Goal: Task Accomplishment & Management: Manage account settings

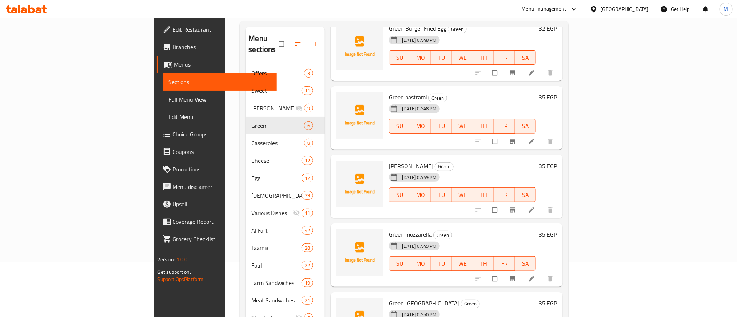
scroll to position [102, 0]
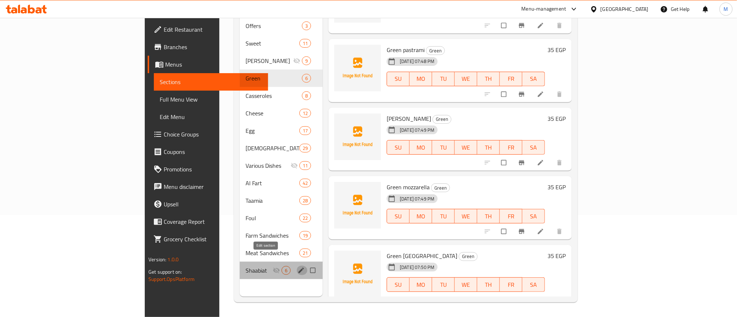
click at [298, 267] on icon "edit" at bounding box center [301, 270] width 7 height 7
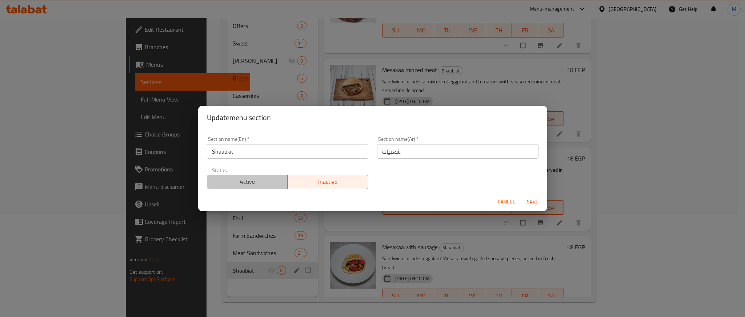
click at [254, 180] on span "Active" at bounding box center [247, 181] width 75 height 11
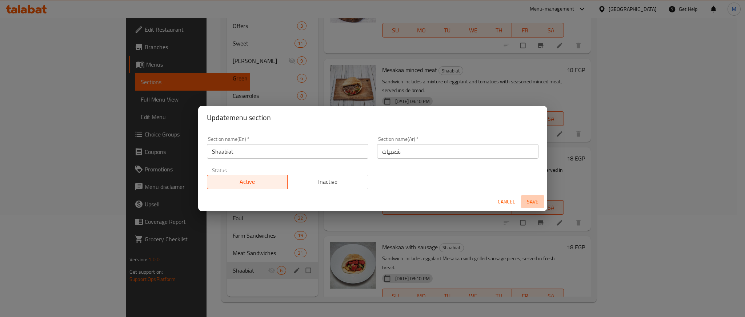
click at [539, 203] on span "Save" at bounding box center [532, 201] width 17 height 9
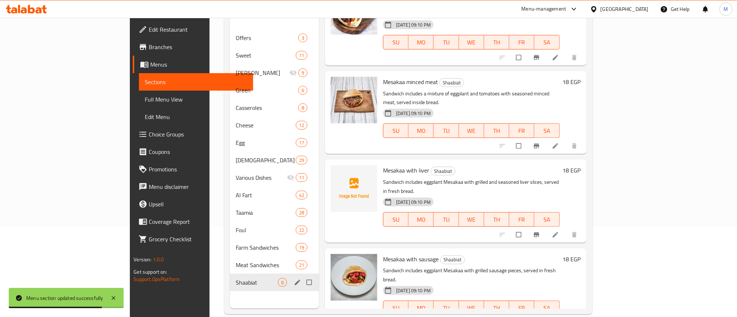
scroll to position [102, 0]
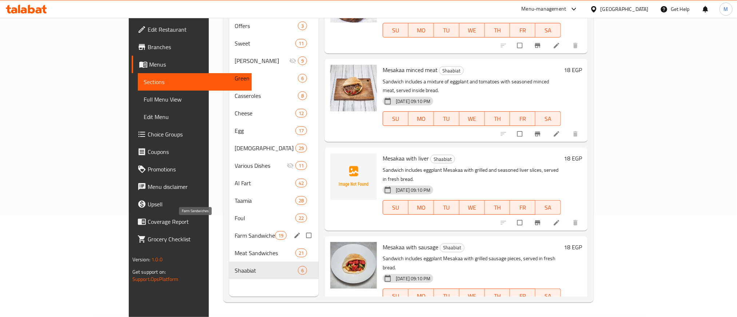
click at [235, 231] on span "Farm Sandwiches" at bounding box center [255, 235] width 40 height 9
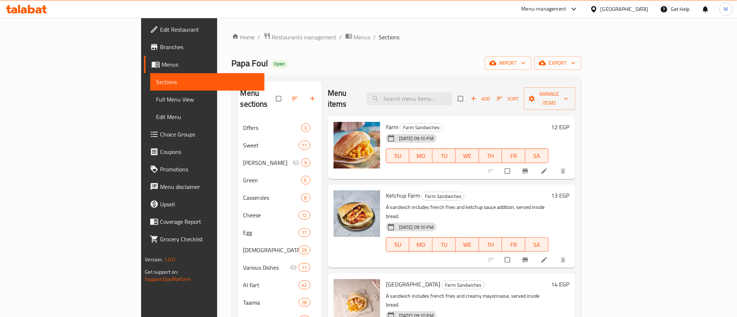
scroll to position [102, 0]
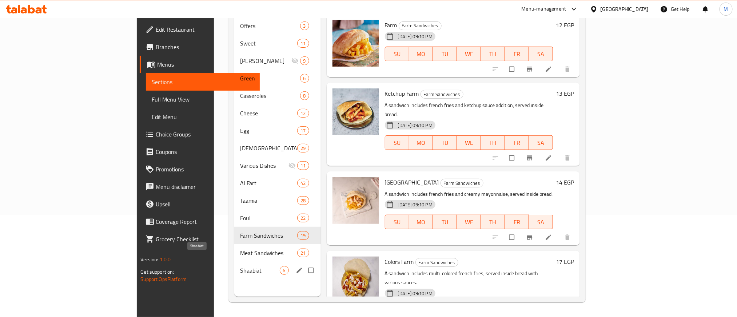
click at [240, 266] on span "Shaabiat" at bounding box center [259, 270] width 39 height 9
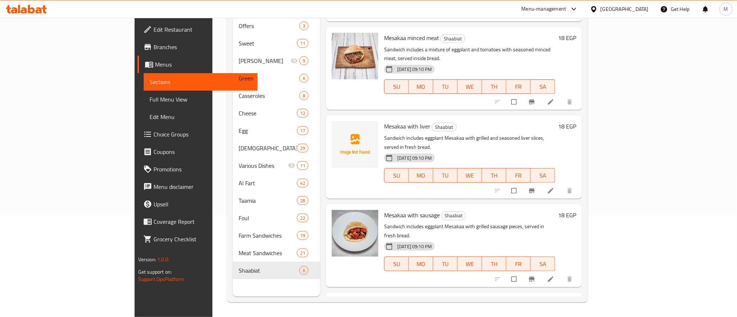
scroll to position [167, 0]
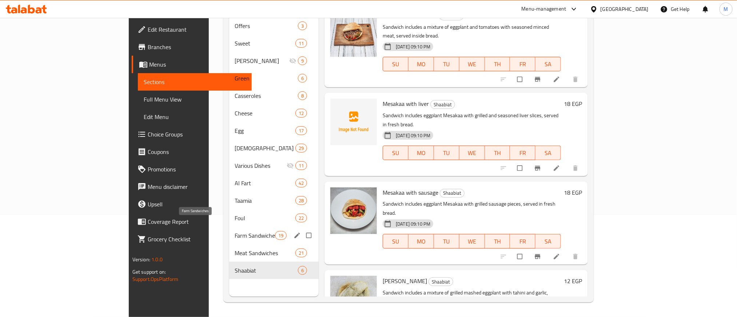
click at [235, 231] on span "Farm Sandwiches" at bounding box center [255, 235] width 40 height 9
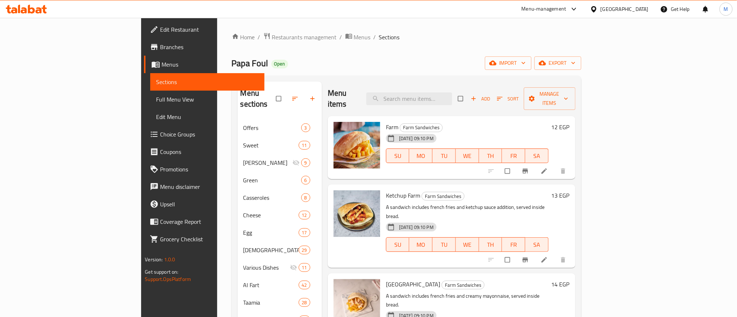
click at [386, 122] on span "Farm" at bounding box center [392, 127] width 12 height 11
copy h6 "Farm"
click at [386, 190] on span "Ketchup Farm" at bounding box center [403, 195] width 34 height 11
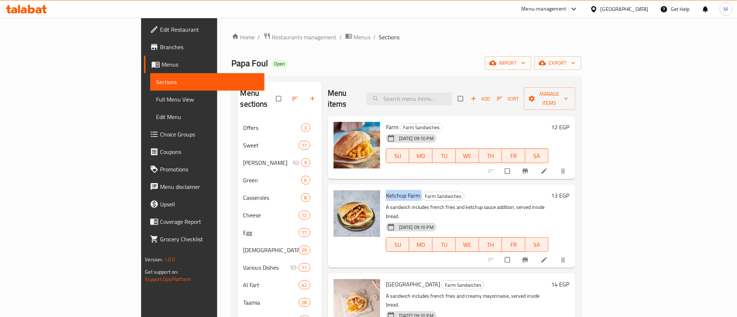
click at [386, 190] on span "Ketchup Farm" at bounding box center [403, 195] width 34 height 11
copy h6 "Ketchup Farm"
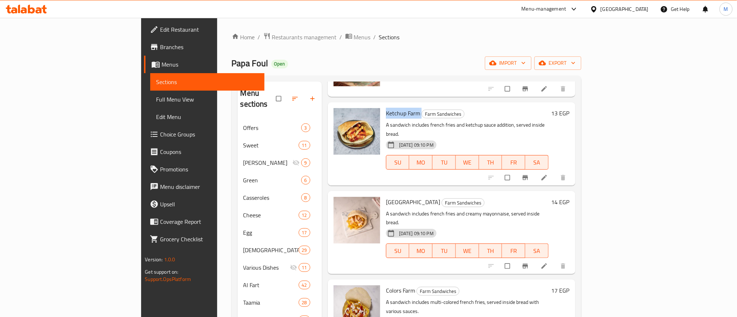
scroll to position [109, 0]
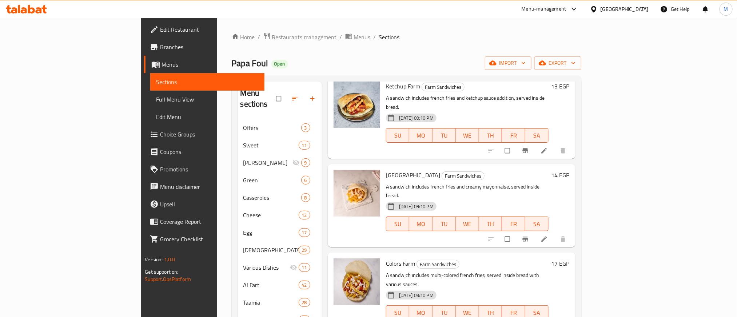
click at [383, 167] on div "[GEOGRAPHIC_DATA] Sandwiches A sandwich includes french fries and creamy mayonn…" at bounding box center [467, 205] width 168 height 77
click at [386, 170] on span "[GEOGRAPHIC_DATA]" at bounding box center [413, 175] width 54 height 11
copy h6 "[GEOGRAPHIC_DATA]"
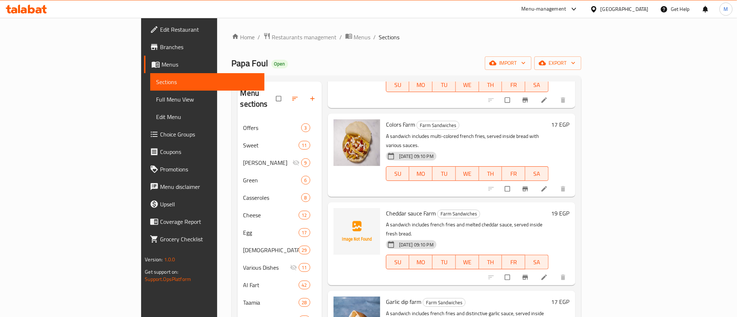
scroll to position [273, 0]
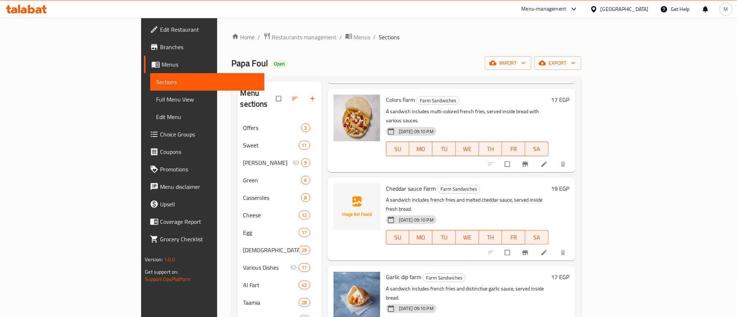
click at [386, 183] on span "Cheddar sauce Farm" at bounding box center [411, 188] width 50 height 11
copy h6 "Cheddar sauce Farm"
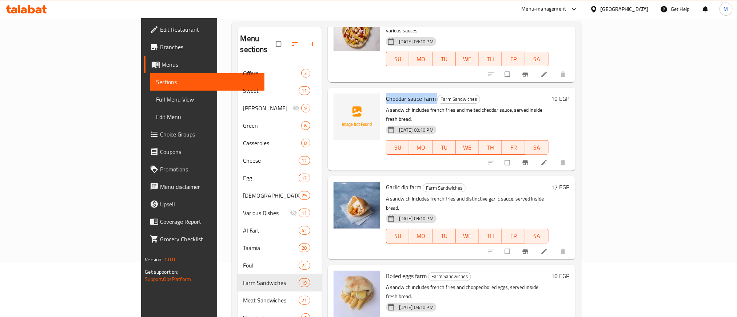
scroll to position [327, 0]
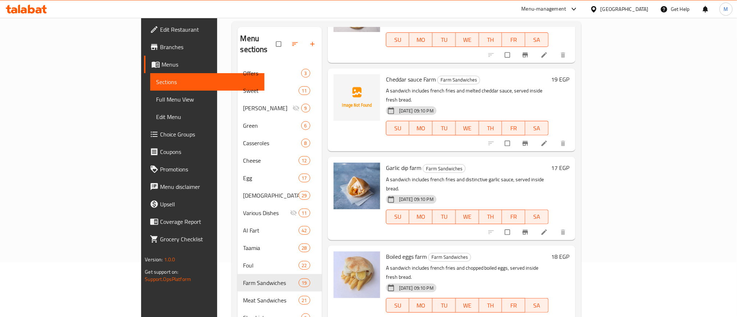
click at [386, 162] on span "Garlic dip farm" at bounding box center [403, 167] width 35 height 11
copy h6 "Garlic dip farm"
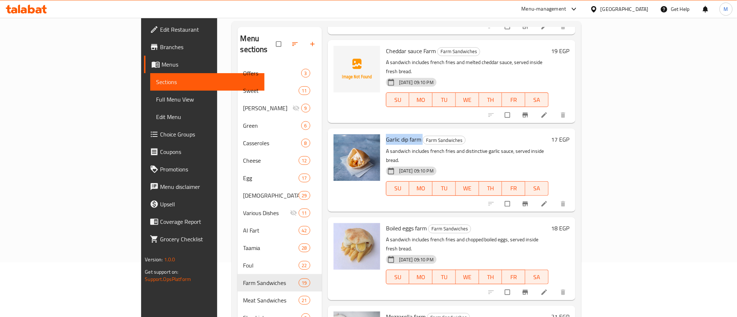
scroll to position [382, 0]
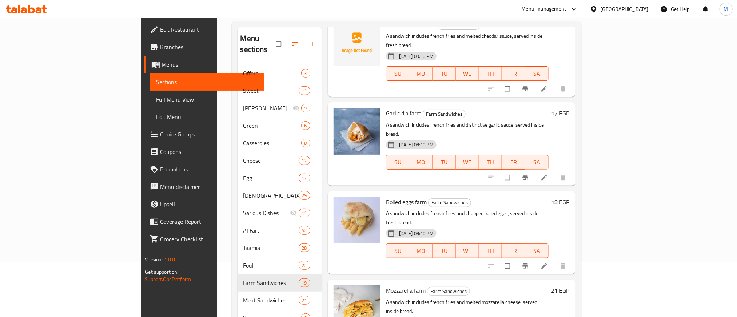
click at [386, 196] on span "Boiled eggs farm" at bounding box center [406, 201] width 41 height 11
copy h6 "Boiled eggs farm"
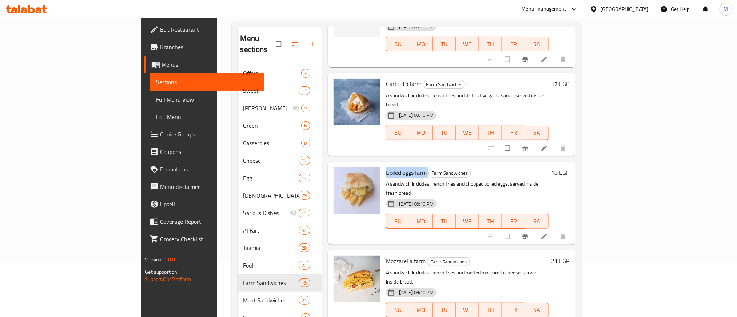
scroll to position [437, 0]
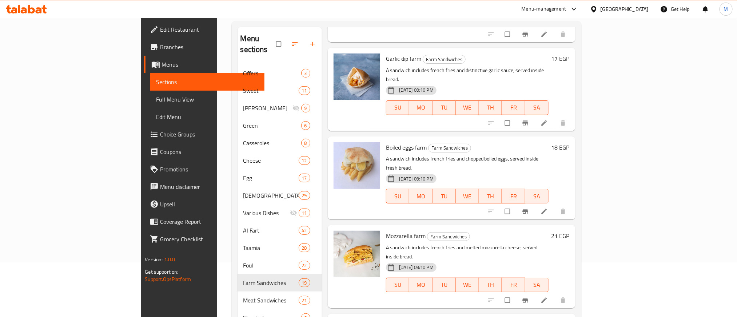
click at [533, 231] on h6 "Mozzarella farm Farm Sandwiches" at bounding box center [467, 236] width 163 height 10
click at [386, 230] on span "Mozzarella farm" at bounding box center [406, 235] width 40 height 11
copy h6 "Mozzarella farm"
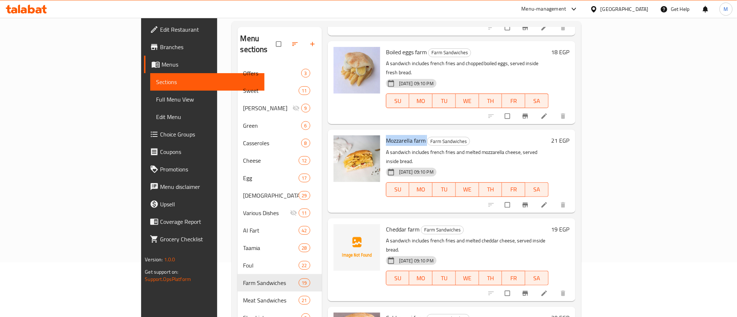
scroll to position [546, 0]
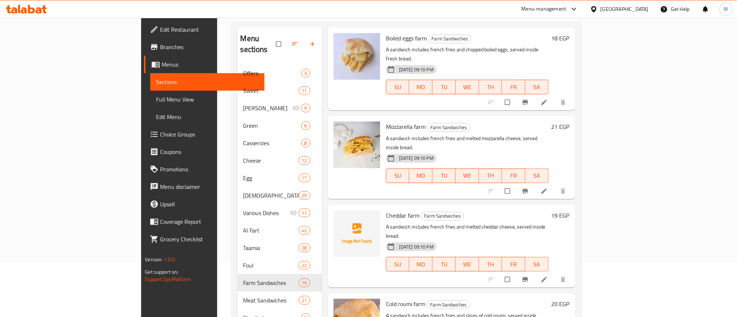
click at [386, 210] on span "Cheddar farm" at bounding box center [402, 215] width 33 height 11
copy h6 "Cheddar farm"
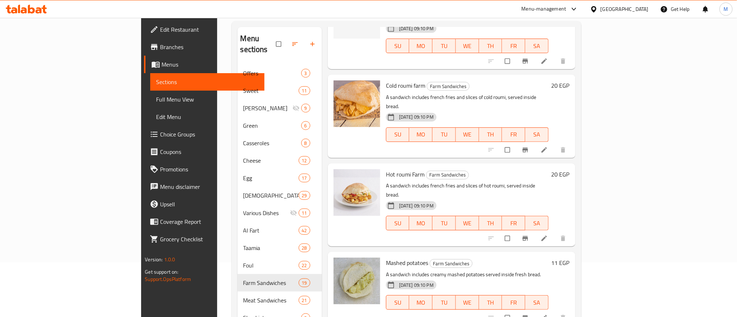
scroll to position [819, 0]
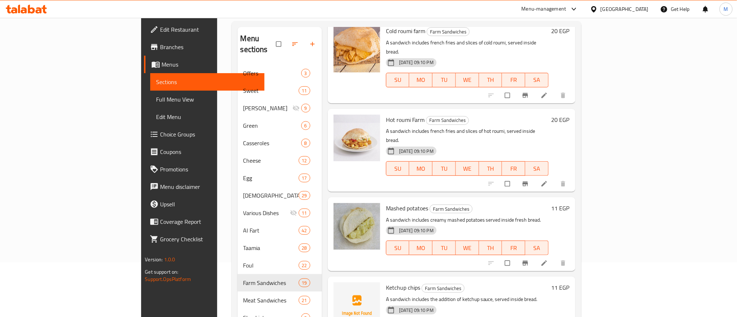
click at [386, 282] on span "Ketchup chips" at bounding box center [403, 287] width 34 height 11
copy h6 "Ketchup chips"
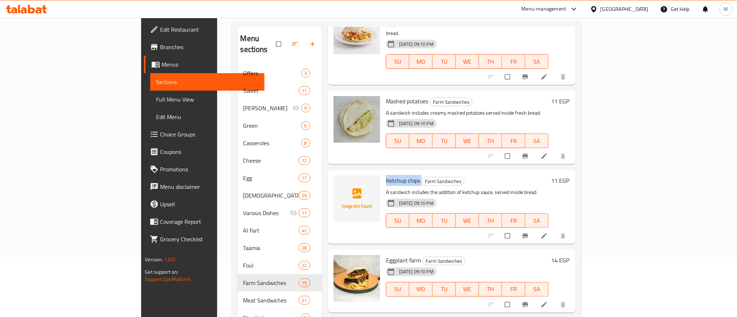
scroll to position [928, 0]
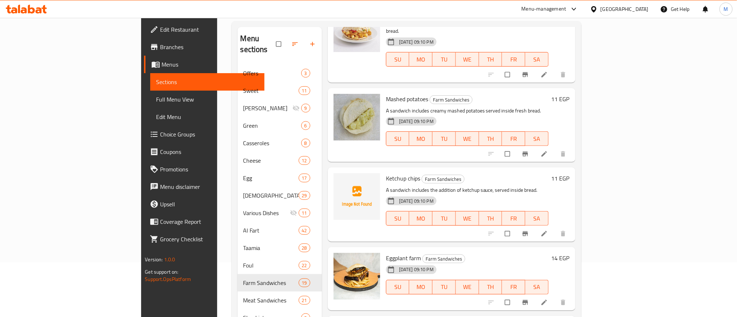
click at [386, 252] on span "Eggplant farm" at bounding box center [403, 257] width 35 height 11
copy h6 "Eggplant farm"
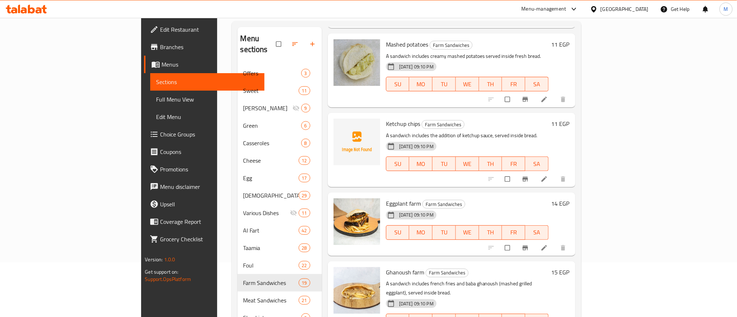
click at [386, 267] on span "Ghanoush farm" at bounding box center [405, 272] width 38 height 11
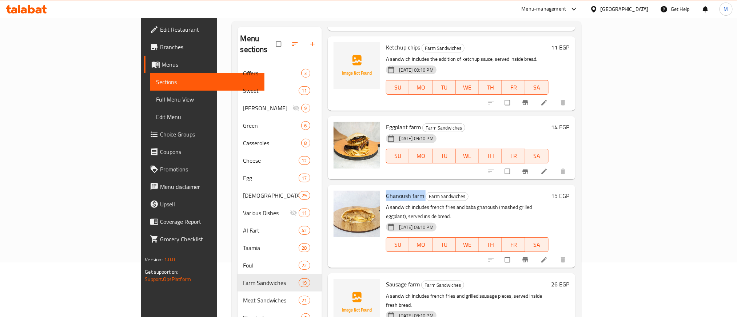
scroll to position [1091, 0]
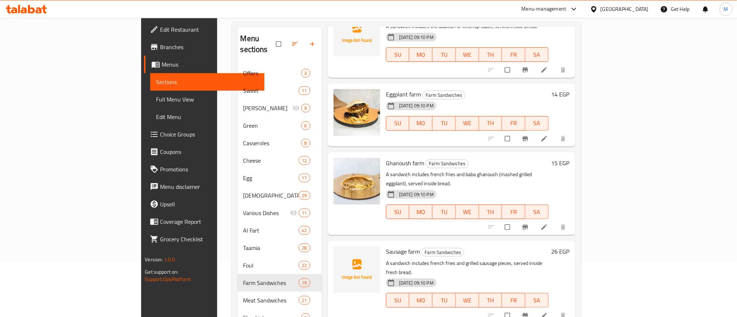
click at [386, 246] on span "Sausage farm" at bounding box center [403, 251] width 34 height 11
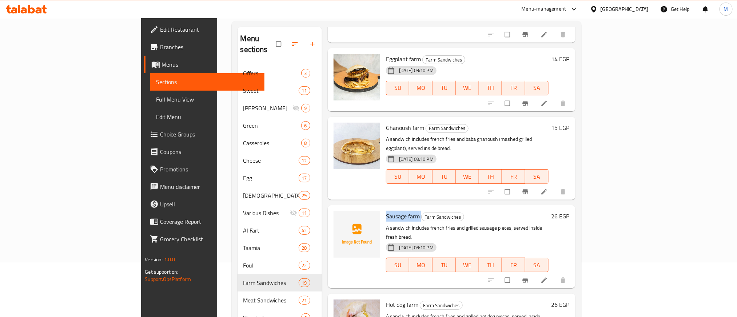
scroll to position [1146, 0]
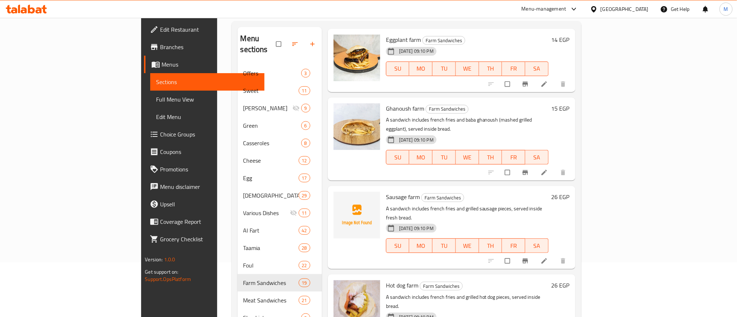
click at [386, 280] on span "Hot dog farm" at bounding box center [402, 285] width 32 height 11
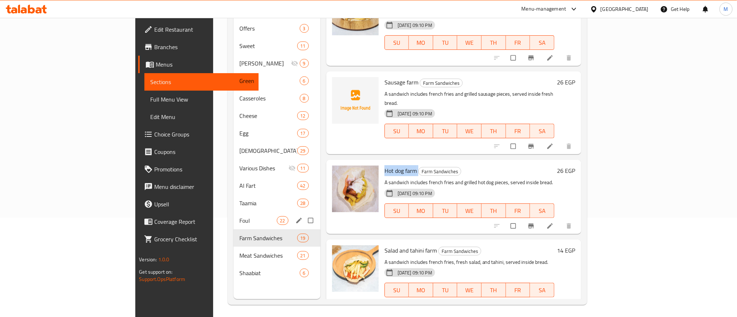
scroll to position [102, 0]
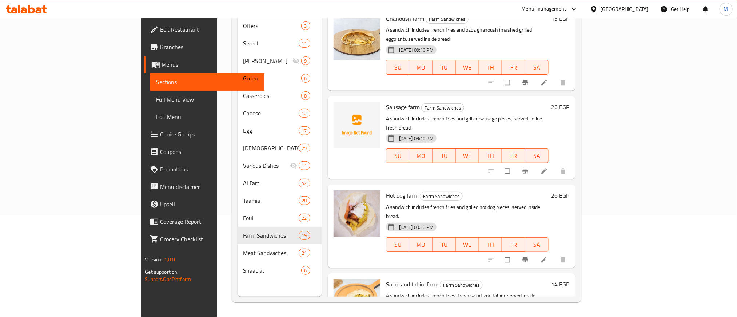
click at [386, 279] on span "Salad and tahini farm" at bounding box center [412, 284] width 52 height 11
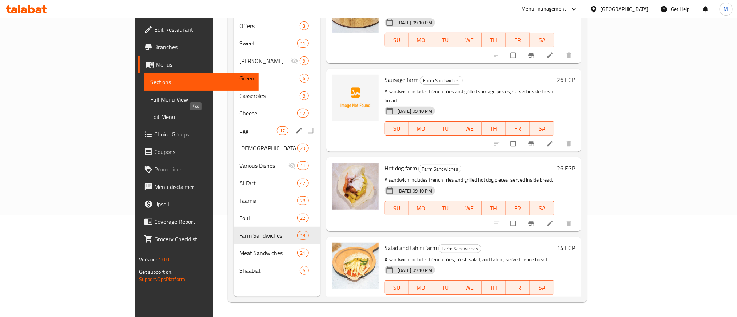
click at [239, 126] on span "Egg" at bounding box center [257, 130] width 37 height 9
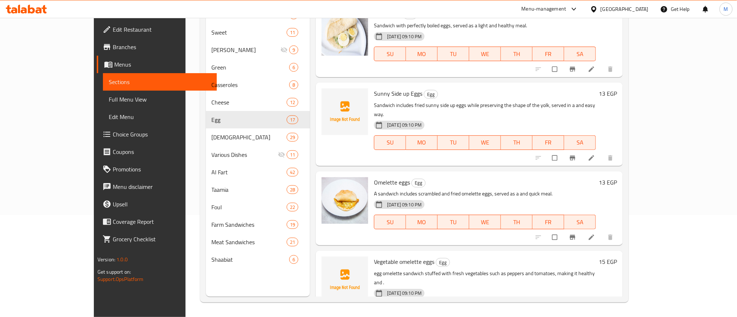
scroll to position [47, 0]
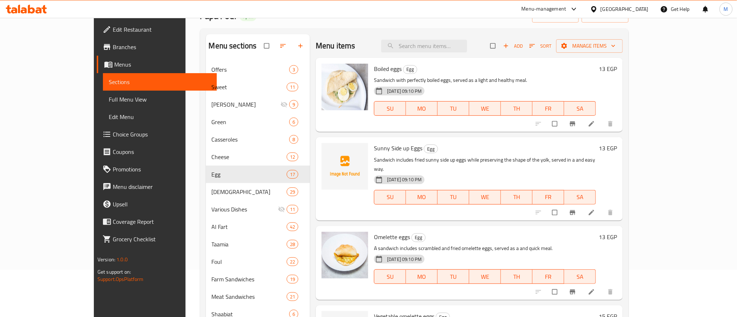
click at [361, 60] on div "Boiled eggs Egg Sandwich with perfectly boiled eggs, served as a light and heal…" at bounding box center [469, 95] width 307 height 74
click at [371, 61] on div "Boiled eggs Egg Sandwich with perfectly boiled eggs, served as a light and heal…" at bounding box center [485, 95] width 228 height 68
click at [374, 67] on span "Boiled eggs" at bounding box center [388, 68] width 28 height 11
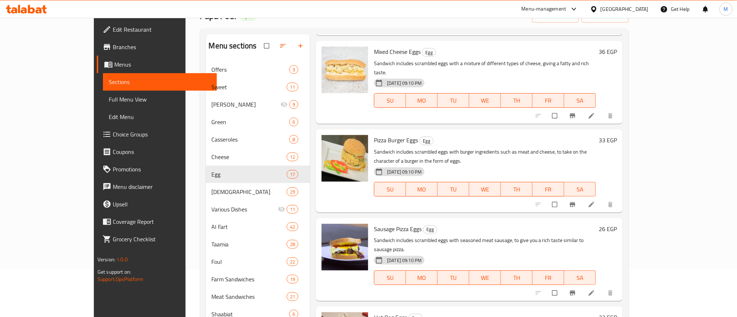
scroll to position [982, 0]
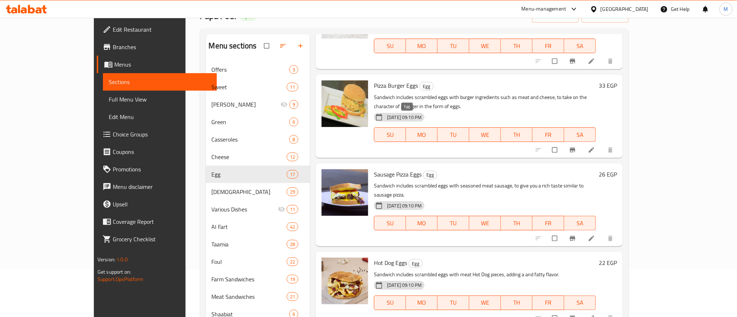
click at [423, 171] on span "Egg" at bounding box center [429, 175] width 13 height 8
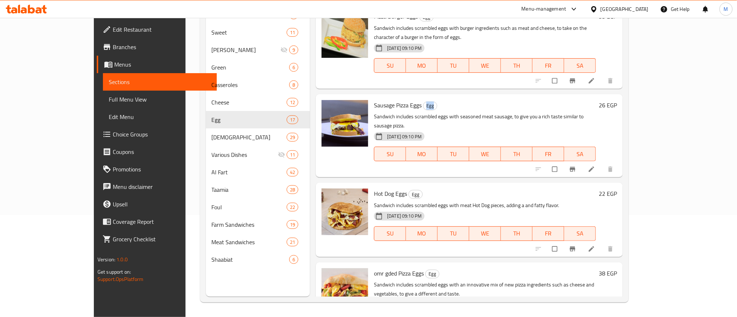
scroll to position [1051, 0]
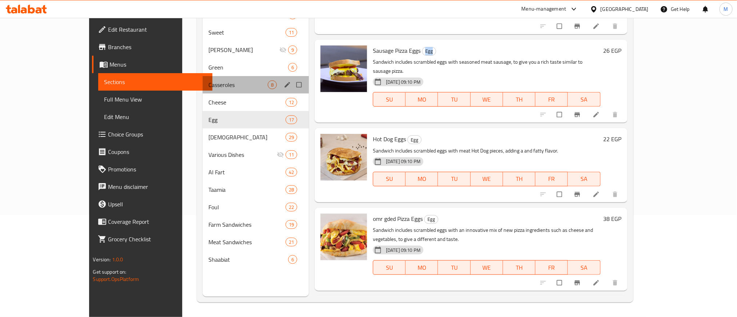
click at [203, 80] on div "Casseroles 8" at bounding box center [256, 84] width 106 height 17
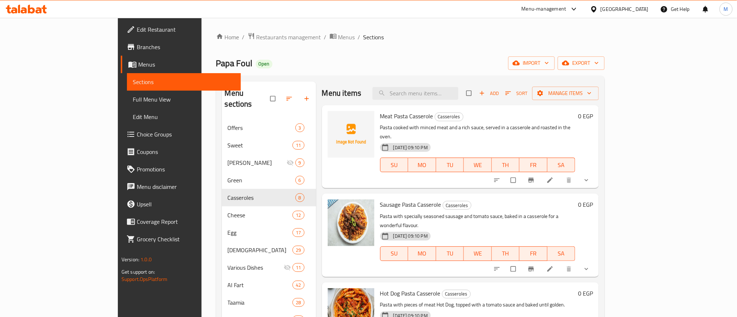
click at [596, 176] on button "show more" at bounding box center [586, 180] width 17 height 16
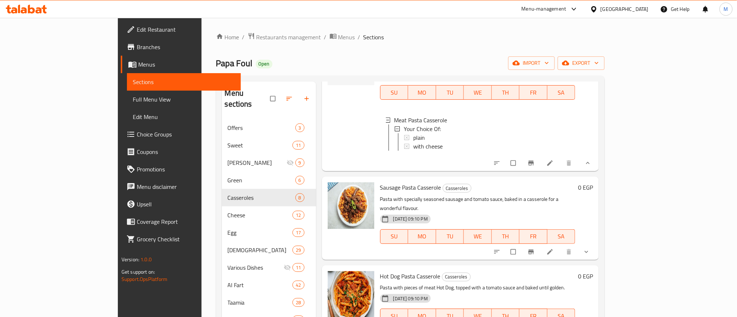
scroll to position [55, 0]
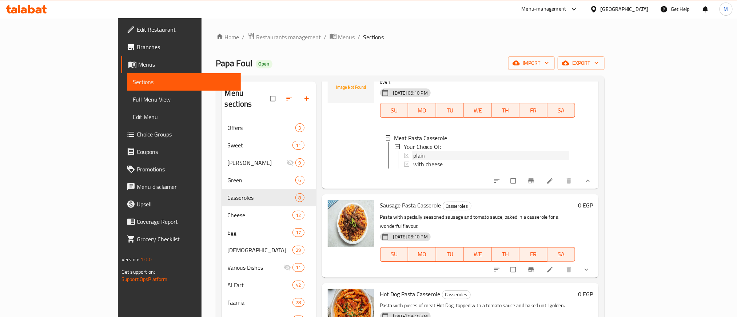
click at [423, 151] on div "plain" at bounding box center [491, 155] width 156 height 9
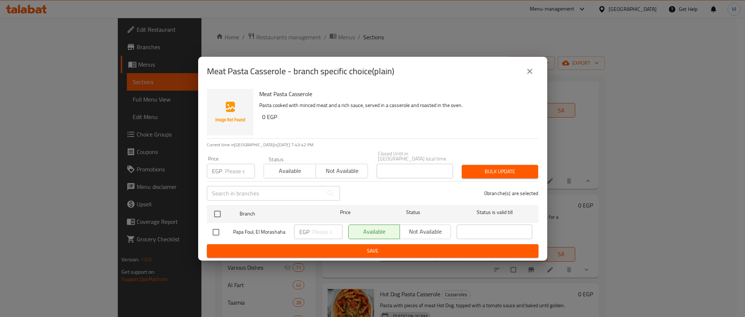
click at [532, 72] on icon "close" at bounding box center [530, 71] width 9 height 9
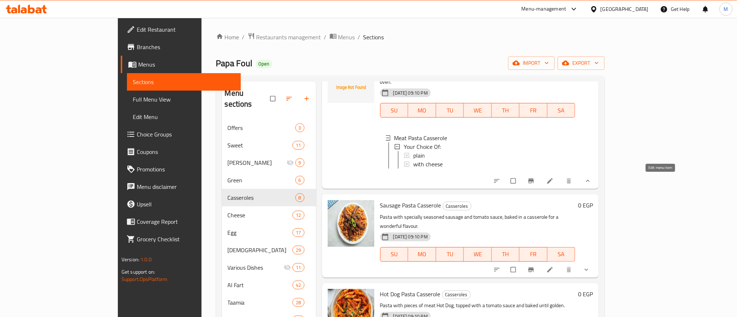
click at [554, 181] on icon at bounding box center [549, 180] width 7 height 7
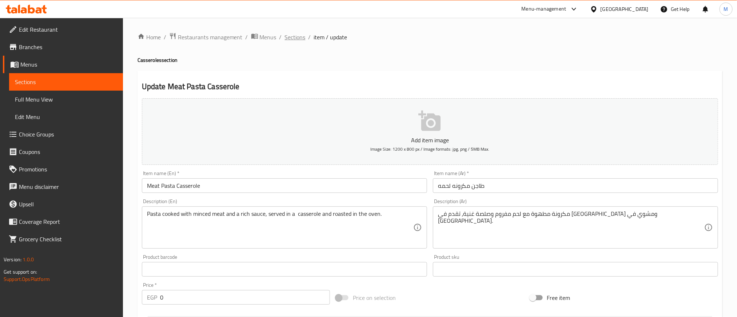
click at [285, 37] on span "Sections" at bounding box center [295, 37] width 21 height 9
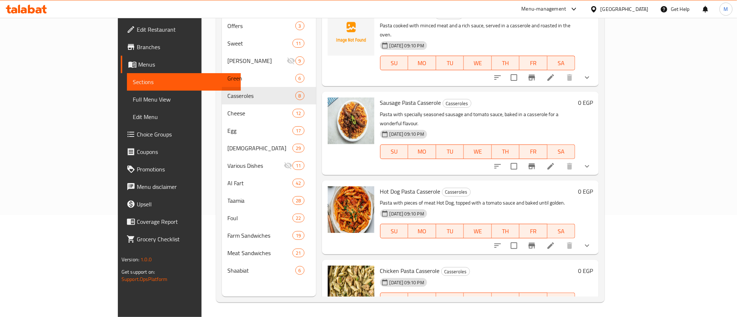
click at [137, 133] on span "Choice Groups" at bounding box center [186, 134] width 98 height 9
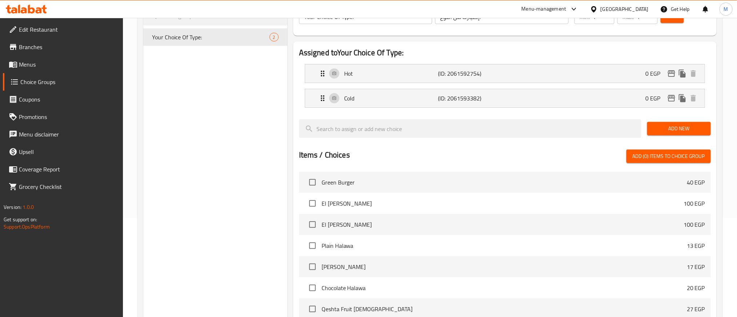
scroll to position [164, 0]
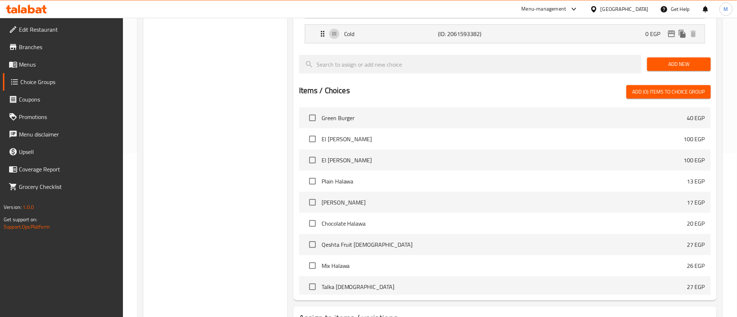
click at [38, 65] on span "Menus" at bounding box center [68, 64] width 98 height 9
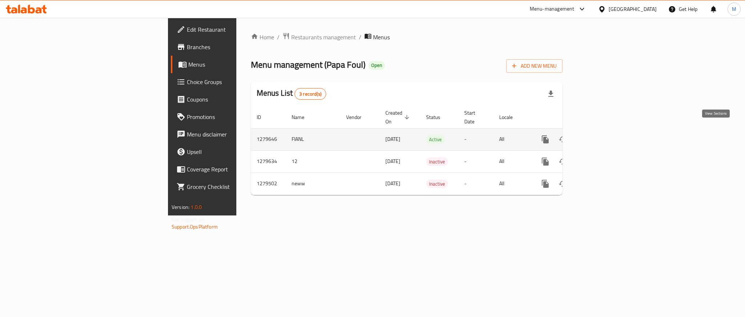
click at [602, 135] on icon "enhanced table" at bounding box center [598, 139] width 9 height 9
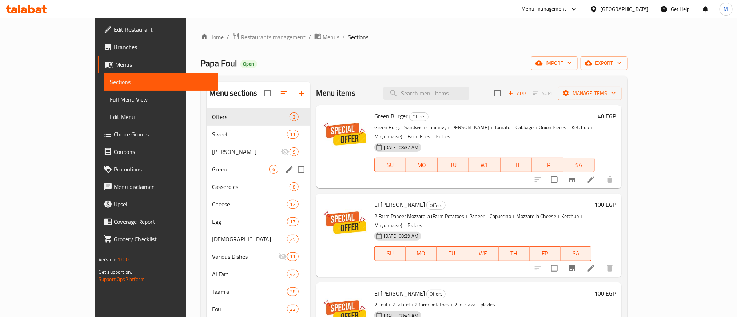
scroll to position [102, 0]
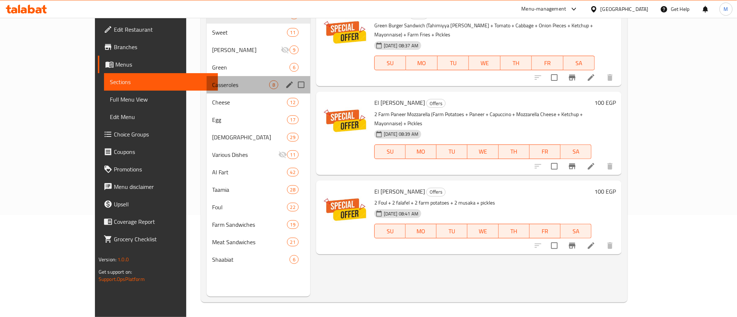
click at [207, 91] on div "Casseroles 8" at bounding box center [259, 84] width 104 height 17
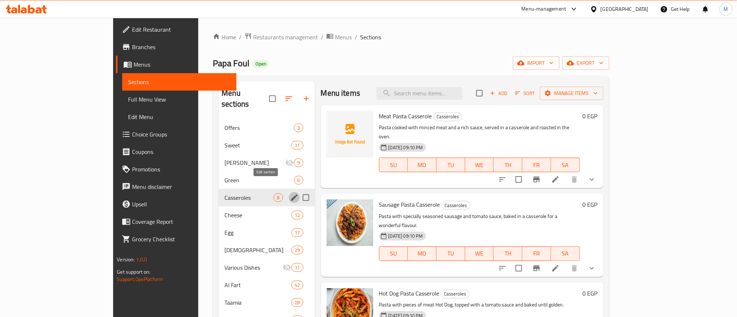
click at [290, 193] on icon "edit" at bounding box center [294, 197] width 9 height 9
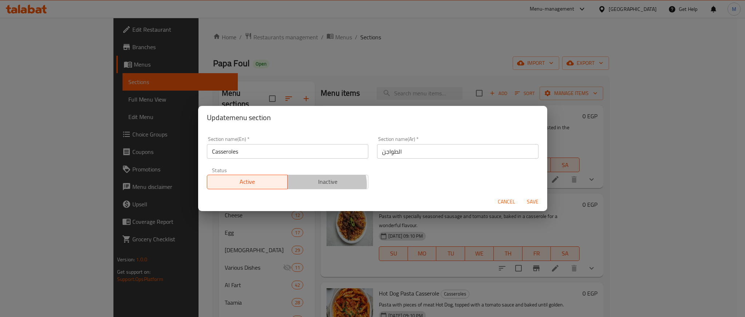
click at [323, 185] on span "Inactive" at bounding box center [328, 181] width 75 height 11
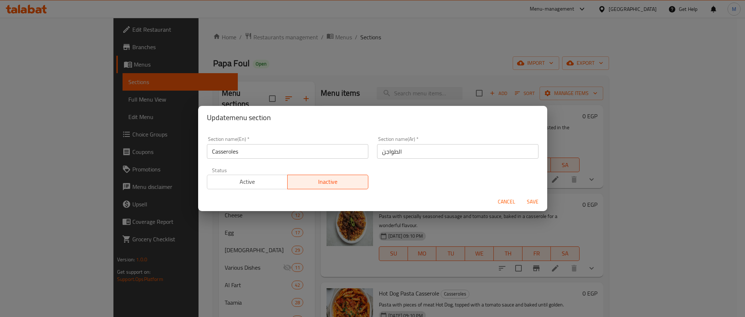
click at [535, 205] on span "Save" at bounding box center [532, 201] width 17 height 9
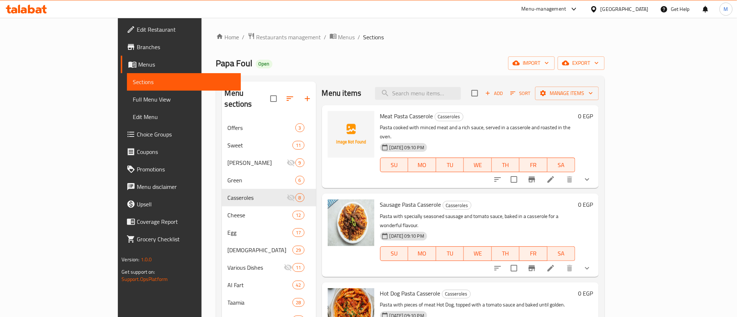
click at [380, 116] on span "Meat Pasta Casserole" at bounding box center [406, 116] width 53 height 11
click at [380, 199] on span "Sausage Pasta Casserole" at bounding box center [410, 204] width 61 height 11
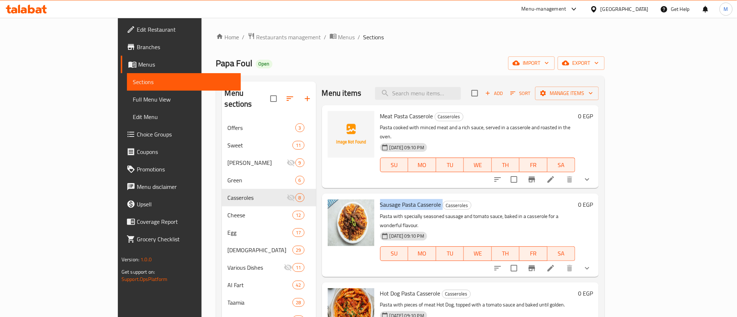
click at [380, 199] on span "Sausage Pasta Casserole" at bounding box center [410, 204] width 61 height 11
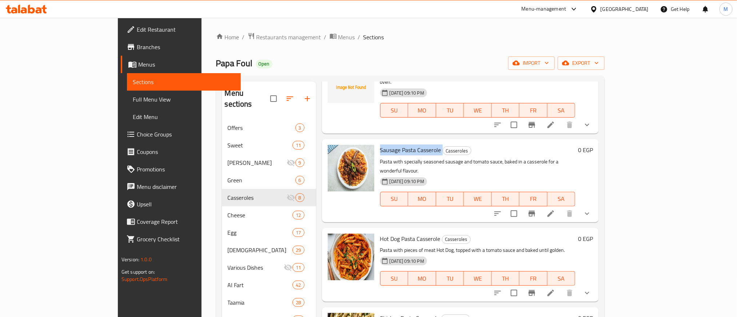
scroll to position [109, 0]
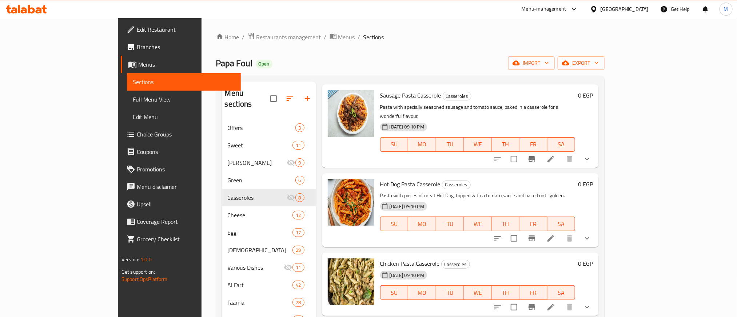
click at [380, 179] on span "Hot Dog Pasta Casserole" at bounding box center [410, 184] width 60 height 11
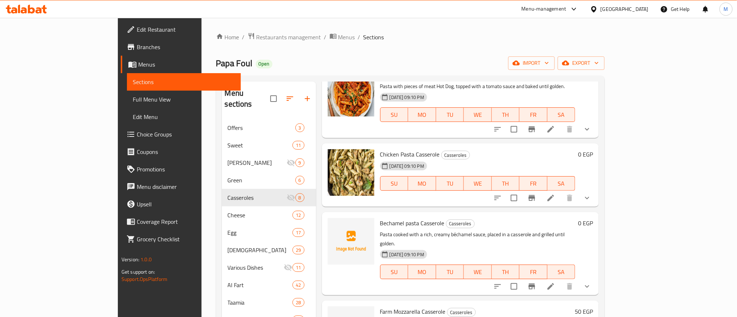
scroll to position [164, 0]
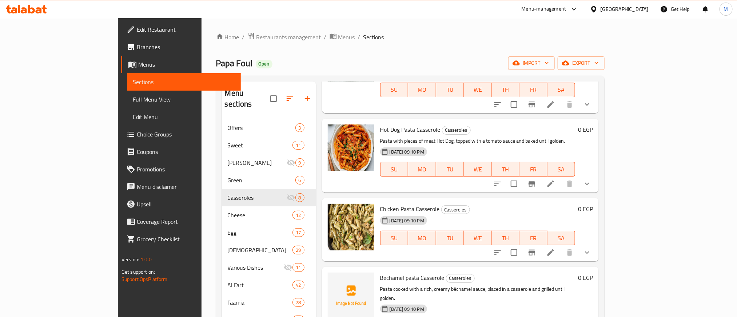
click at [380, 203] on span "Chicken Pasta Casserole" at bounding box center [410, 208] width 60 height 11
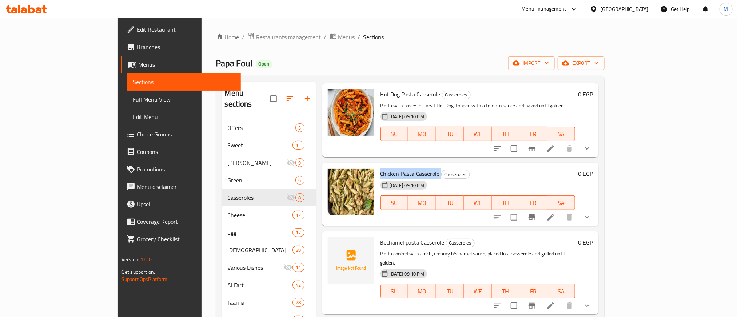
scroll to position [218, 0]
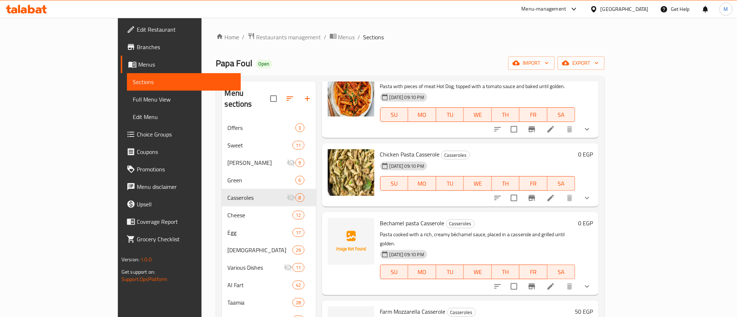
click at [383, 218] on span "Bechamel pasta Casserole" at bounding box center [412, 223] width 64 height 11
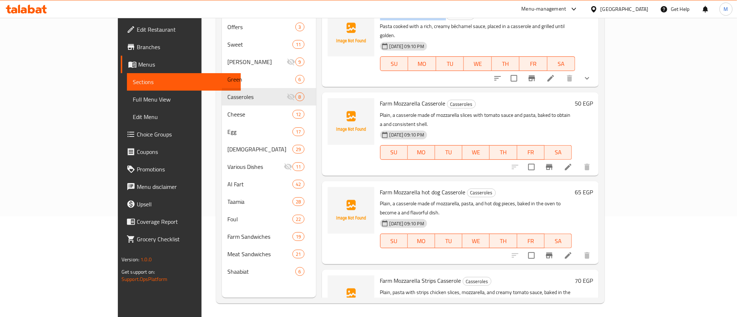
scroll to position [102, 0]
click at [121, 129] on link "Choice Groups" at bounding box center [181, 134] width 120 height 17
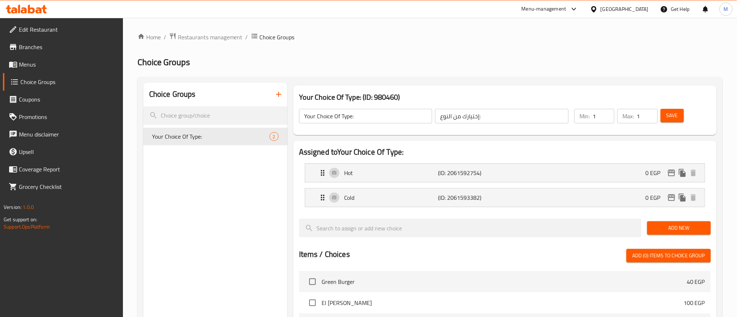
click at [280, 93] on icon "button" at bounding box center [278, 94] width 9 height 9
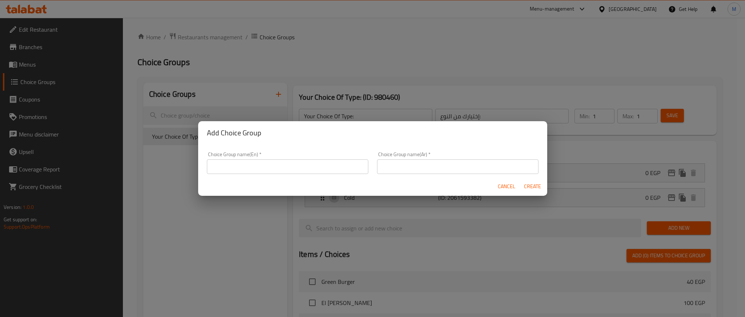
click at [468, 164] on input "text" at bounding box center [458, 166] width 162 height 15
click at [469, 166] on input "اضافة جبن" at bounding box center [458, 166] width 162 height 15
click at [469, 165] on input "اضافة جبن" at bounding box center [458, 166] width 162 height 15
type input "اضافة جبن"
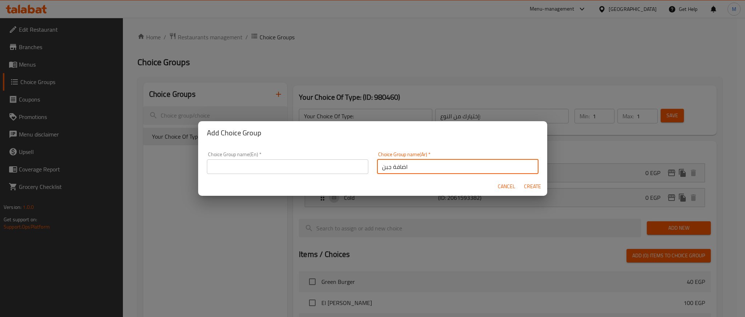
click at [294, 164] on input "text" at bounding box center [288, 166] width 162 height 15
paste input "Add cheese"
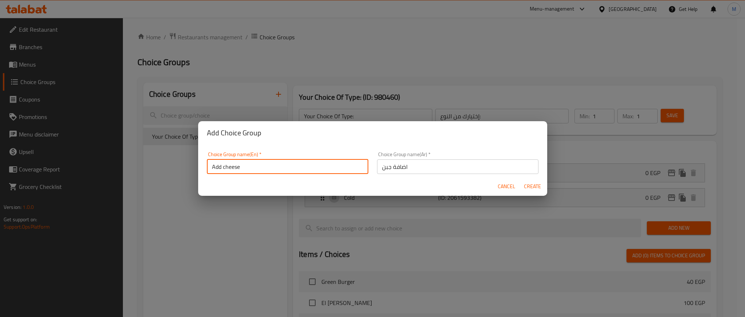
click at [226, 167] on input "Add cheese" at bounding box center [288, 166] width 162 height 15
type input "Add cheese"
click at [374, 132] on h2 "Add Choice Group" at bounding box center [373, 133] width 332 height 12
click at [531, 186] on span "Create" at bounding box center [532, 186] width 17 height 9
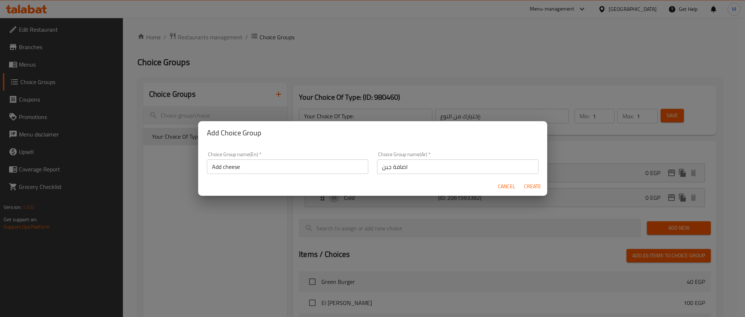
type input "Add cheese"
type input "اضافة جبن"
type input "0"
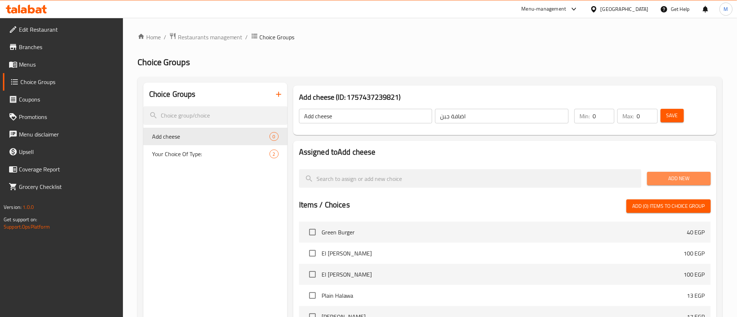
click at [669, 175] on span "Add New" at bounding box center [679, 178] width 52 height 9
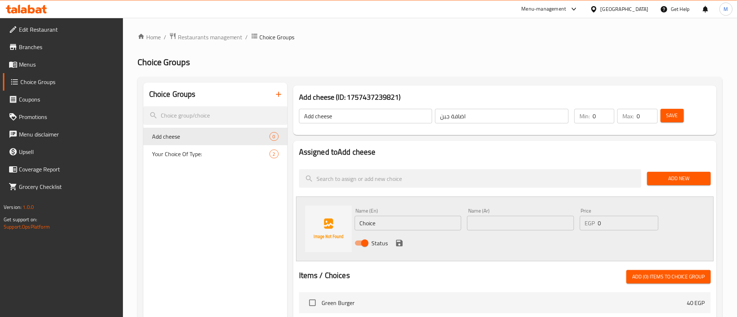
click at [400, 223] on input "Choice" at bounding box center [408, 223] width 107 height 15
paste input "chees"
type input "cheese"
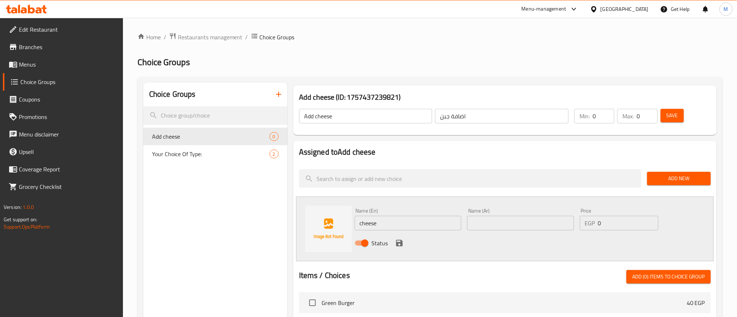
click at [534, 68] on h2 "Choice Groups" at bounding box center [430, 62] width 585 height 12
click at [447, 116] on input "اضافة جبن" at bounding box center [502, 116] width 134 height 15
click at [494, 220] on input "text" at bounding box center [520, 223] width 107 height 15
paste input "جبن"
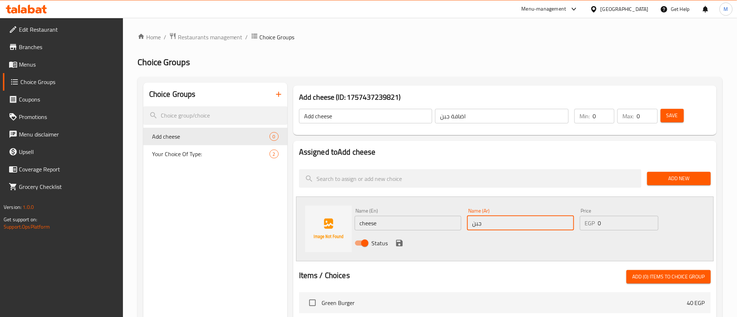
type input "جبن"
click at [617, 224] on input "0" at bounding box center [628, 223] width 60 height 15
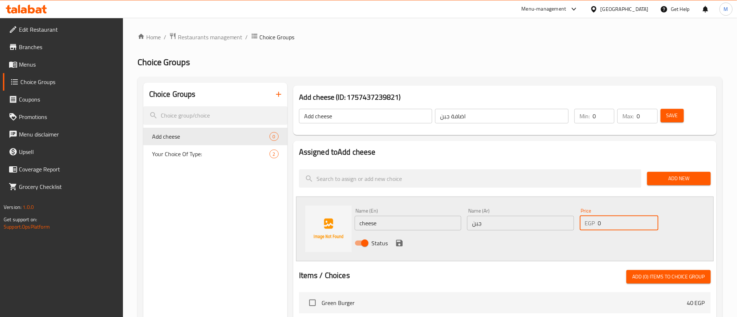
click at [617, 225] on input "0" at bounding box center [628, 223] width 60 height 15
type input "15"
click at [560, 242] on div "Status" at bounding box center [521, 243] width 338 height 20
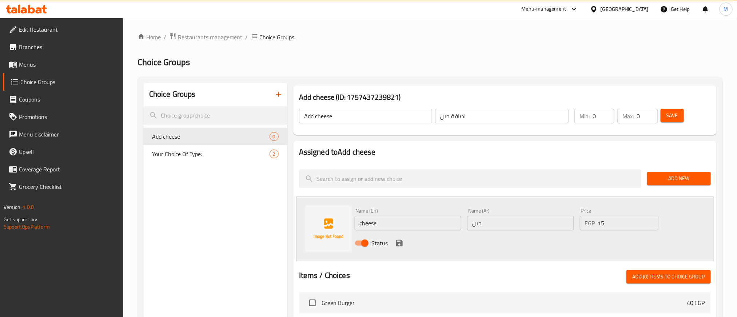
click at [401, 247] on icon "save" at bounding box center [399, 243] width 9 height 9
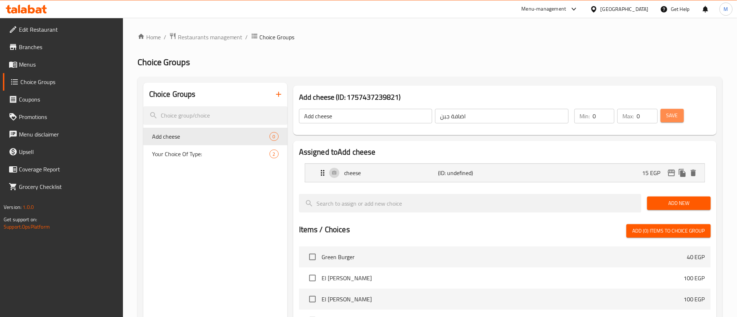
click at [673, 119] on span "Save" at bounding box center [672, 115] width 12 height 9
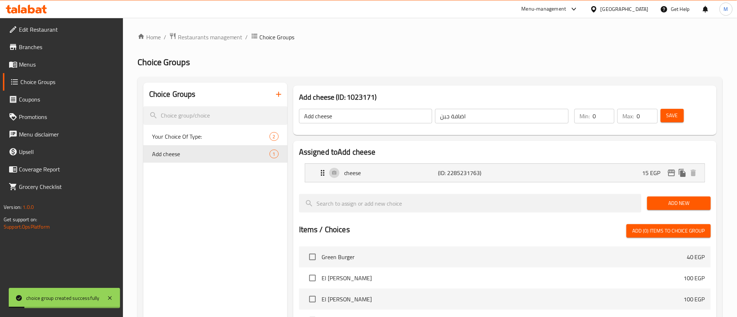
click at [612, 54] on div "Home / Restaurants management / Choice Groups Choice Groups Choice Groups Your …" at bounding box center [430, 265] width 585 height 467
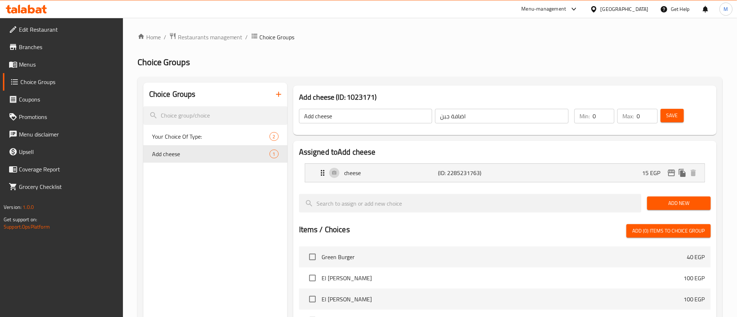
click at [40, 59] on link "Menus" at bounding box center [63, 64] width 120 height 17
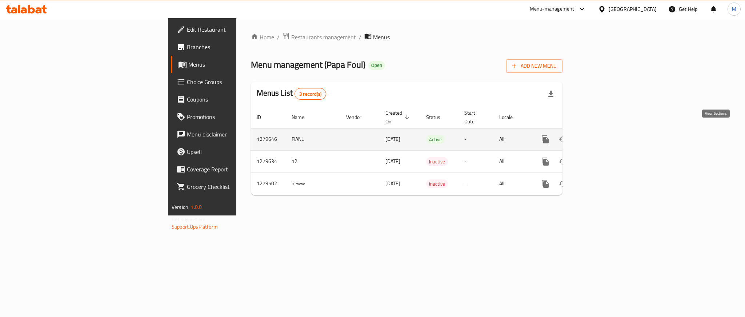
click at [602, 135] on icon "enhanced table" at bounding box center [598, 139] width 9 height 9
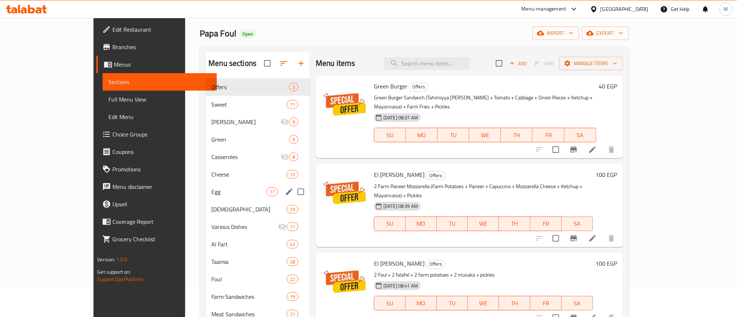
scroll to position [55, 0]
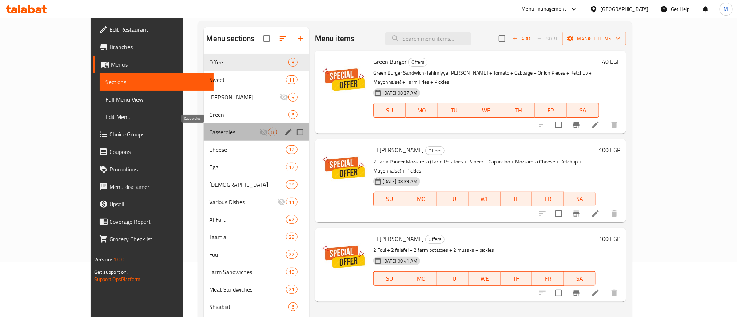
click at [210, 131] on span "Casseroles" at bounding box center [235, 132] width 50 height 9
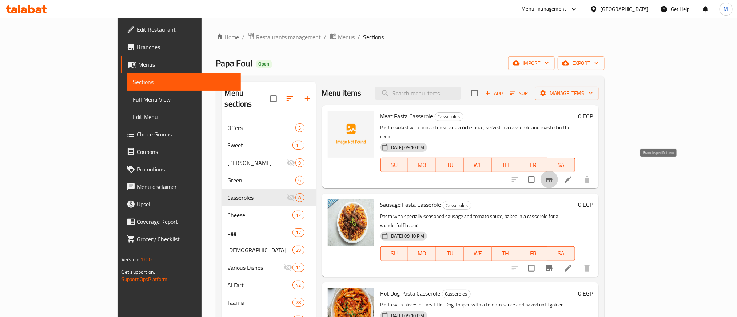
click at [558, 175] on button "Branch-specific-item" at bounding box center [549, 179] width 17 height 17
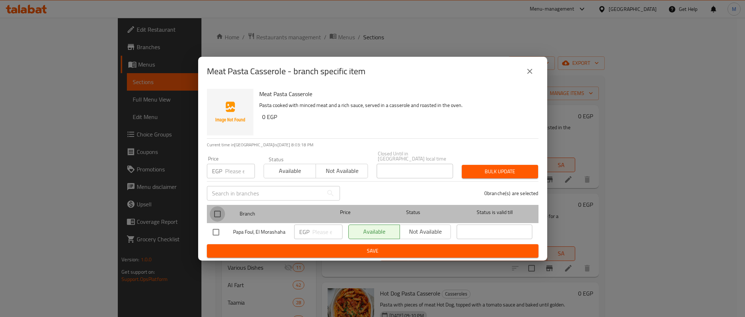
click at [218, 213] on input "checkbox" at bounding box center [217, 213] width 15 height 15
checkbox input "true"
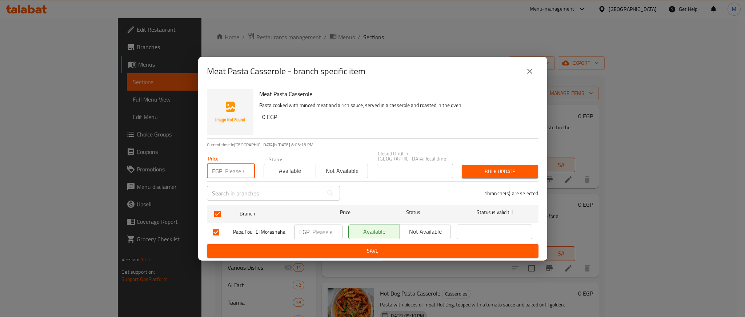
click at [237, 168] on input "number" at bounding box center [240, 171] width 30 height 15
type input "57"
click at [501, 172] on span "Bulk update" at bounding box center [500, 171] width 65 height 9
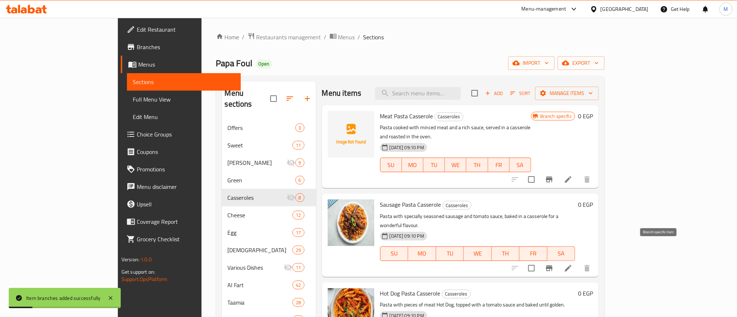
click at [553, 265] on icon "Branch-specific-item" at bounding box center [549, 268] width 7 height 6
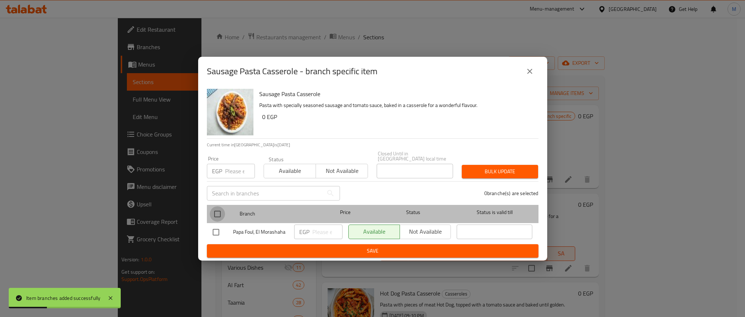
drag, startPoint x: 212, startPoint y: 211, endPoint x: 242, endPoint y: 182, distance: 41.4
click at [215, 207] on input "checkbox" at bounding box center [217, 213] width 15 height 15
checkbox input "true"
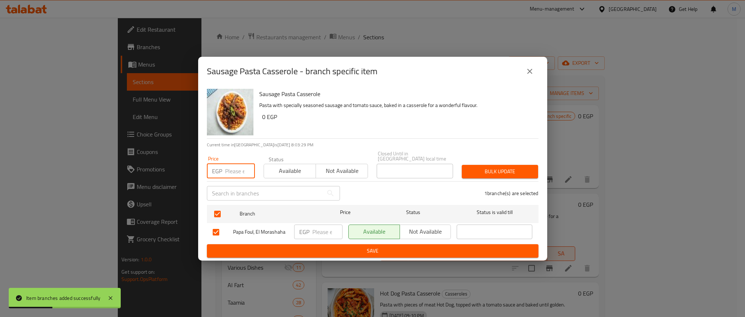
click at [232, 169] on input "number" at bounding box center [240, 171] width 30 height 15
type input "57"
click at [487, 174] on button "Bulk update" at bounding box center [500, 171] width 76 height 13
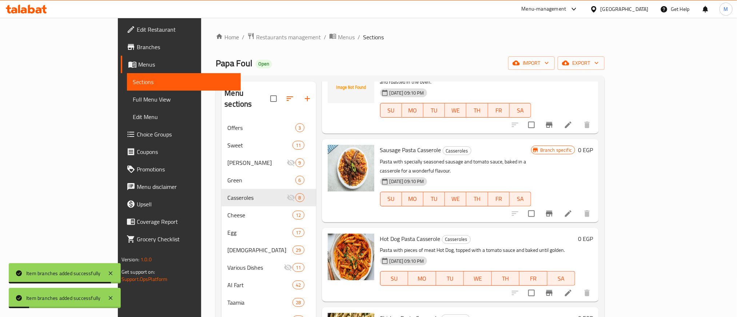
scroll to position [164, 0]
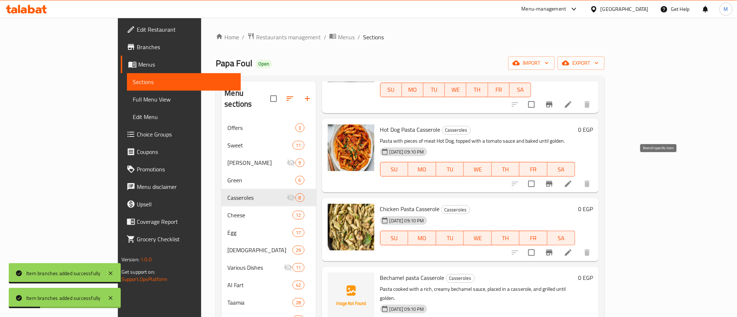
click at [553, 181] on icon "Branch-specific-item" at bounding box center [549, 184] width 7 height 6
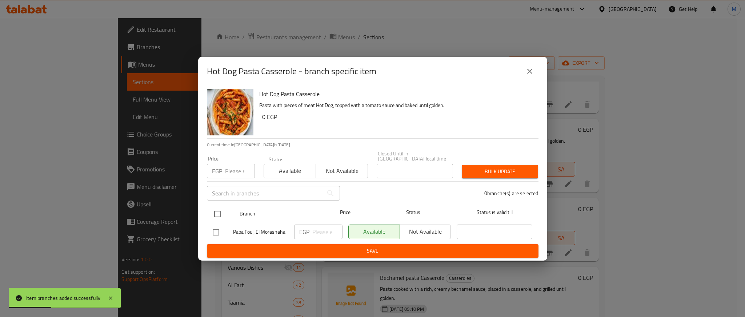
click at [216, 210] on input "checkbox" at bounding box center [217, 213] width 15 height 15
checkbox input "true"
click at [239, 170] on input "number" at bounding box center [240, 171] width 30 height 15
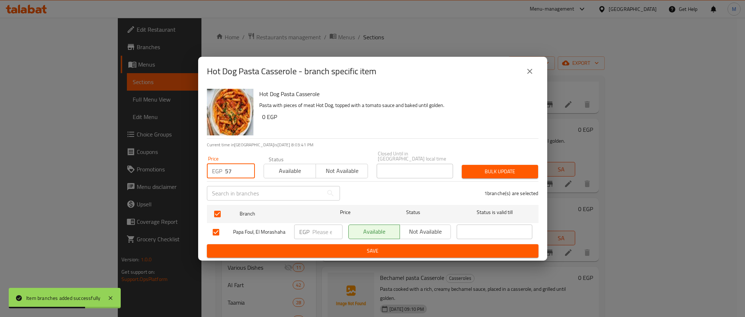
type input "57"
click at [453, 131] on div "Hot Dog Pasta Casserole Pasta with pieces of meat Hot Dog, topped with a tomato…" at bounding box center [395, 112] width 279 height 52
click at [493, 167] on span "Bulk update" at bounding box center [500, 171] width 65 height 9
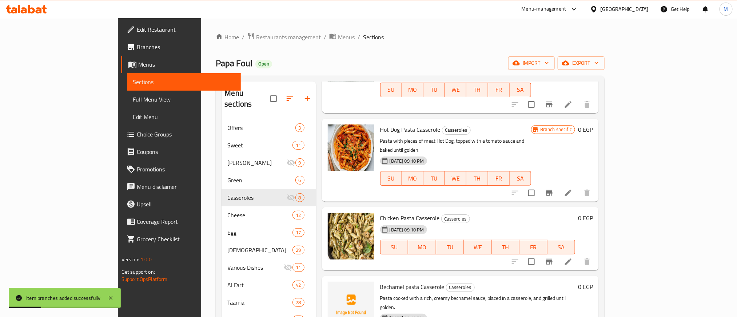
scroll to position [218, 0]
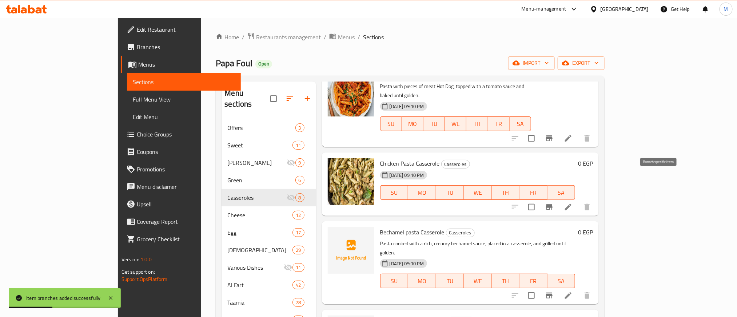
click at [558, 198] on button "Branch-specific-item" at bounding box center [549, 206] width 17 height 17
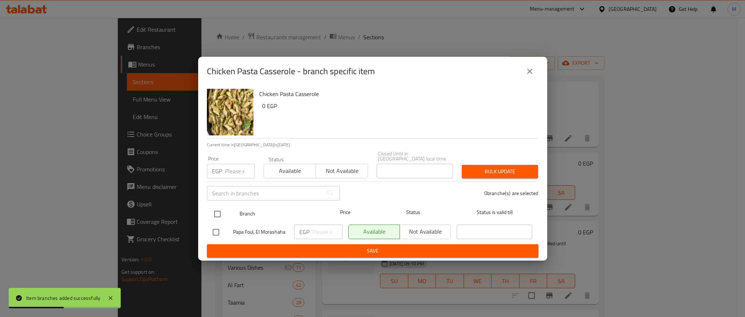
click at [211, 213] on input "checkbox" at bounding box center [217, 213] width 15 height 15
checkbox input "true"
click at [243, 172] on input "number" at bounding box center [240, 171] width 30 height 15
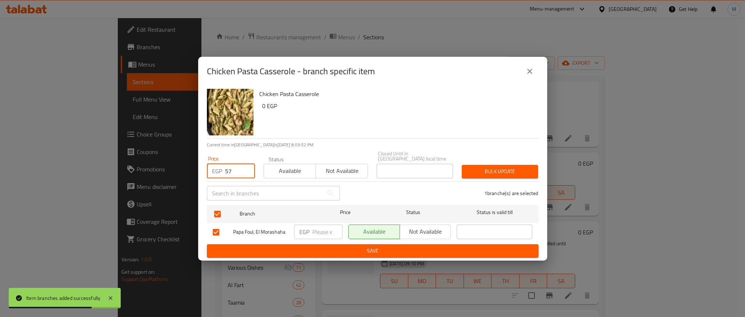
type input "57"
click at [403, 103] on h6 "0 EGP" at bounding box center [397, 106] width 271 height 10
click at [509, 177] on div "Bulk update" at bounding box center [500, 171] width 85 height 22
click at [509, 171] on span "Bulk update" at bounding box center [500, 171] width 65 height 9
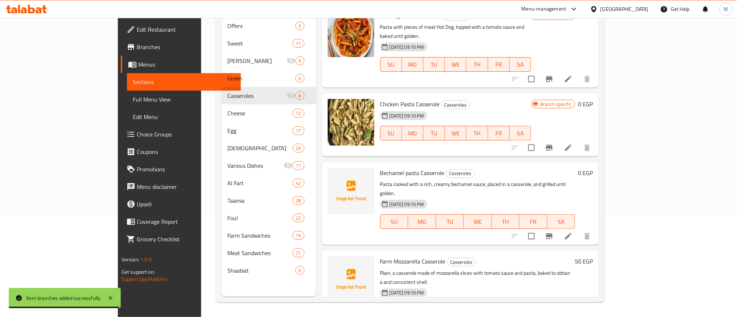
scroll to position [162, 0]
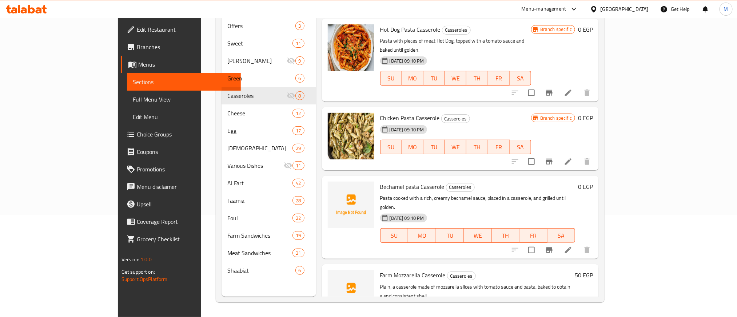
click at [573, 246] on icon at bounding box center [568, 250] width 9 height 9
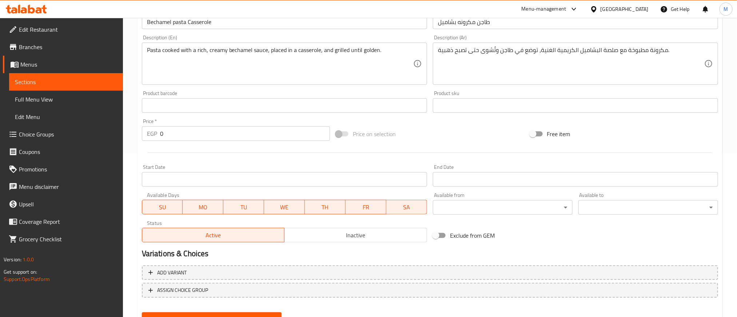
click at [393, 228] on button "Inactive" at bounding box center [355, 235] width 143 height 15
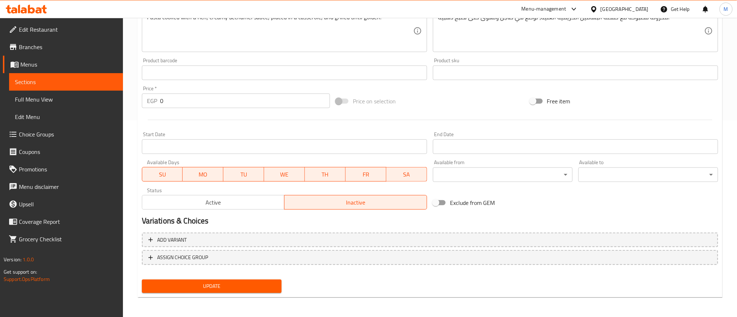
click at [270, 288] on span "Update" at bounding box center [212, 286] width 128 height 9
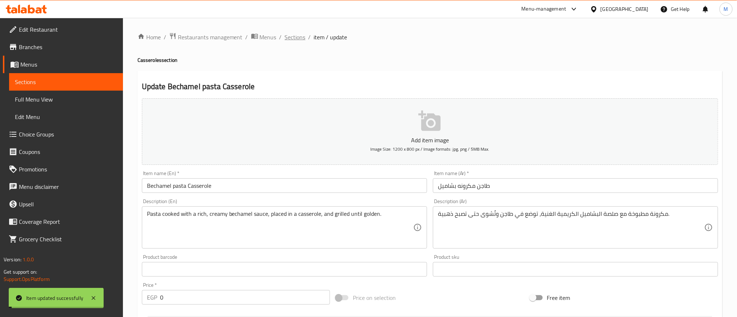
click at [297, 36] on span "Sections" at bounding box center [295, 37] width 21 height 9
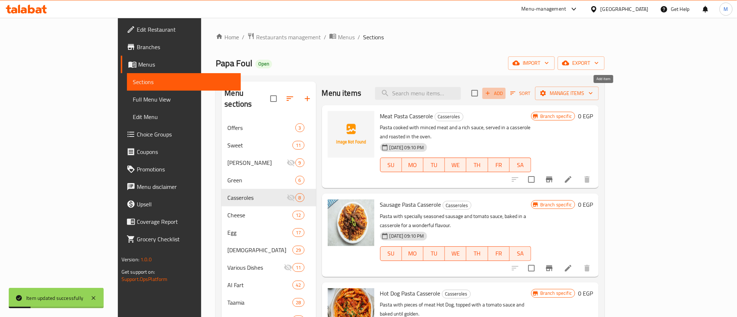
click at [504, 92] on span "Add" at bounding box center [494, 93] width 20 height 8
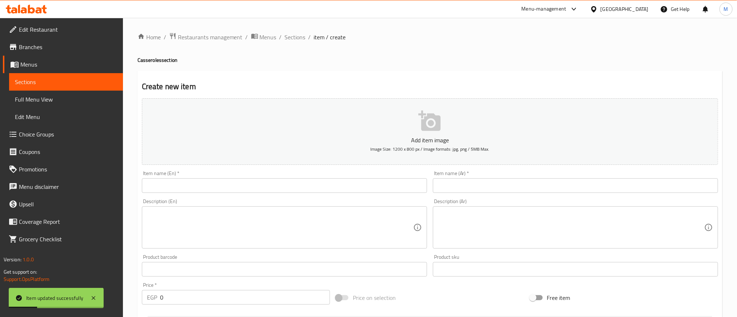
click at [541, 187] on input "text" at bounding box center [575, 185] width 285 height 15
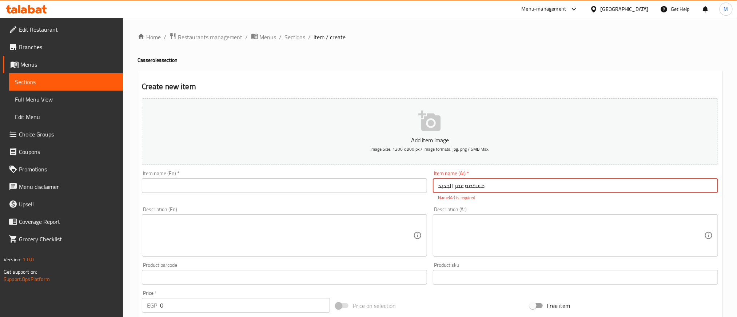
click at [473, 187] on input "مسقعه عمر الجديد" at bounding box center [575, 185] width 285 height 15
type input "مسقعه عمر الجديد"
click at [427, 49] on div "Home / Restaurants management / Menus / Sections / item / create Casseroles sec…" at bounding box center [430, 269] width 585 height 475
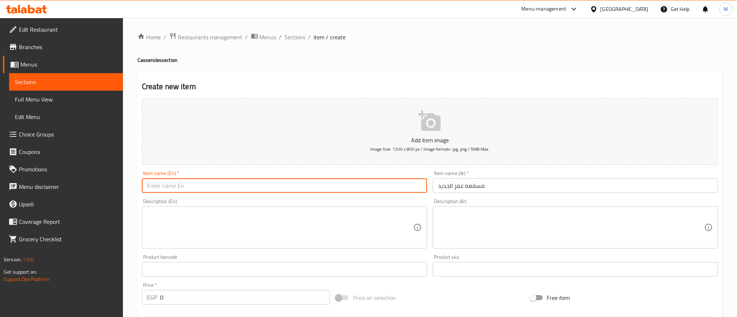
click at [331, 186] on input "text" at bounding box center [284, 185] width 285 height 15
paste input "[PERSON_NAME]'s new musaka"
click at [163, 187] on input "[PERSON_NAME]'s new musaka" at bounding box center [284, 185] width 285 height 15
type input "[PERSON_NAME]"
click at [381, 67] on div "Home / Restaurants management / Menus / Sections / item / create Casseroles sec…" at bounding box center [430, 265] width 585 height 467
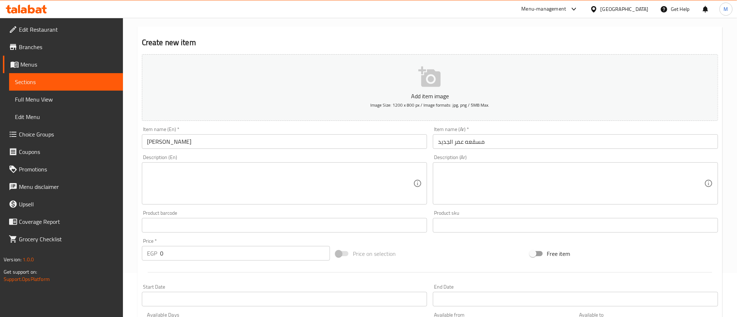
scroll to position [109, 0]
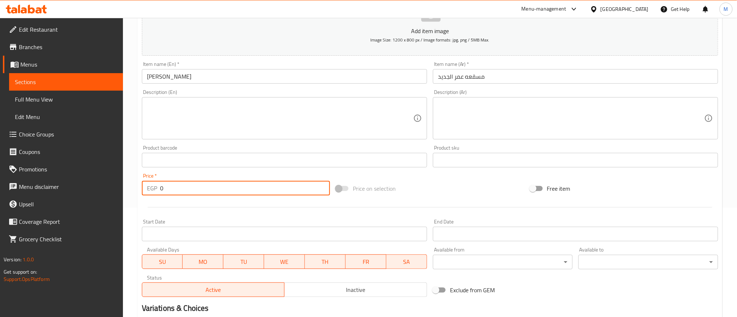
click at [271, 191] on input "0" at bounding box center [245, 188] width 170 height 15
type input "45"
click at [439, 197] on div "Price on selection" at bounding box center [430, 189] width 194 height 20
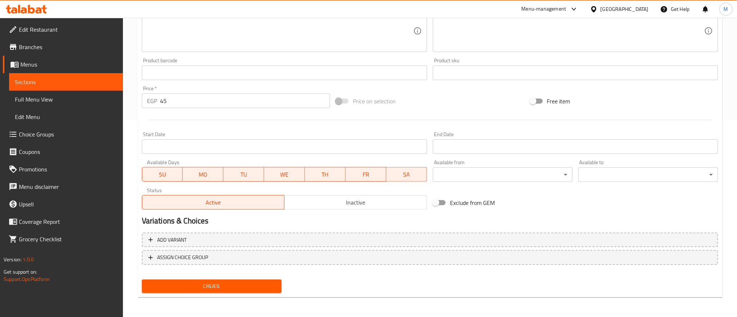
click at [227, 284] on span "Create" at bounding box center [212, 286] width 128 height 9
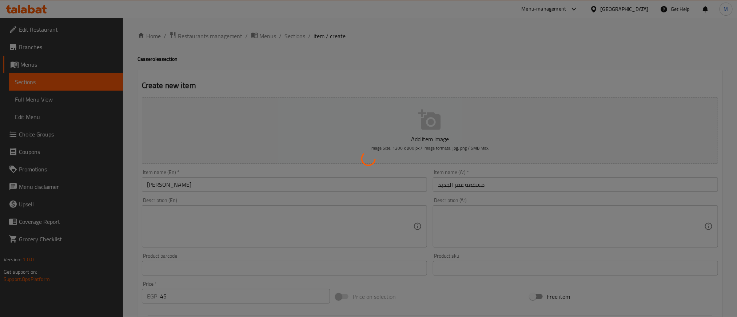
scroll to position [0, 0]
type input "0"
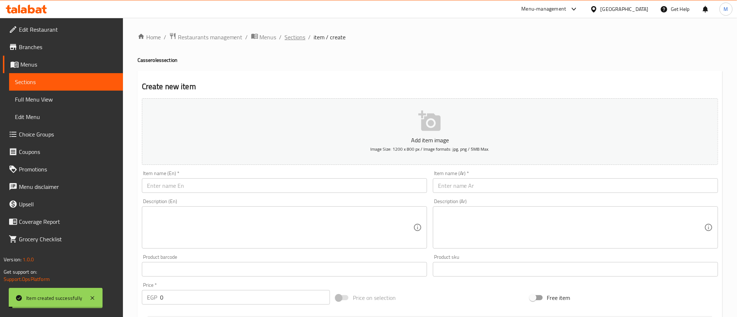
click at [292, 33] on span "Sections" at bounding box center [295, 37] width 21 height 9
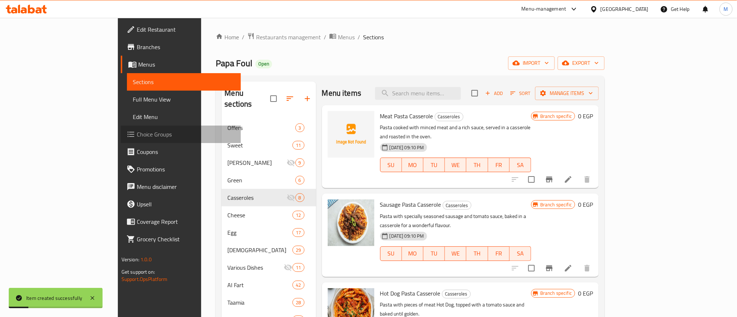
click at [137, 136] on span "Choice Groups" at bounding box center [186, 134] width 98 height 9
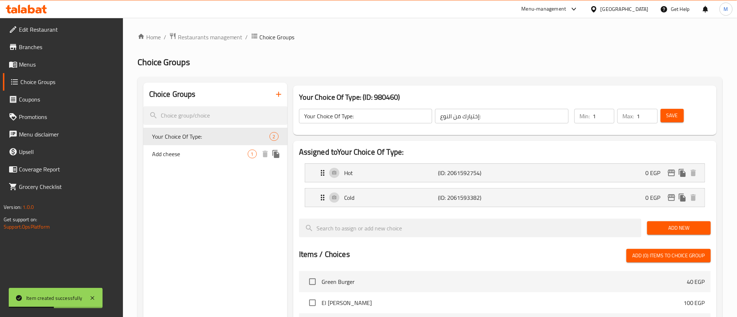
click at [210, 153] on span "Add cheese" at bounding box center [200, 154] width 96 height 9
type input "Add cheese"
type input "اضافة جبن"
type input "0"
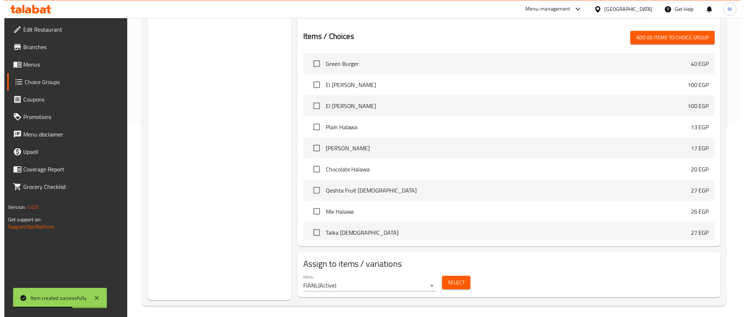
scroll to position [197, 0]
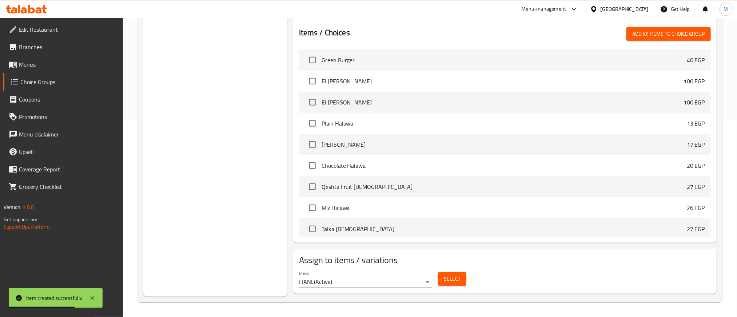
click at [452, 280] on span "Select" at bounding box center [452, 278] width 17 height 9
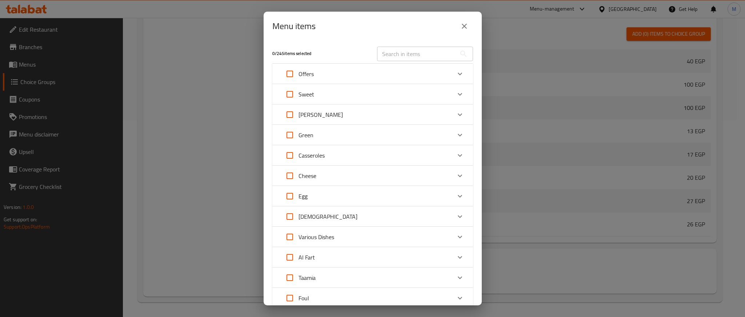
click at [289, 156] on input "Expand" at bounding box center [289, 155] width 17 height 17
checkbox input "true"
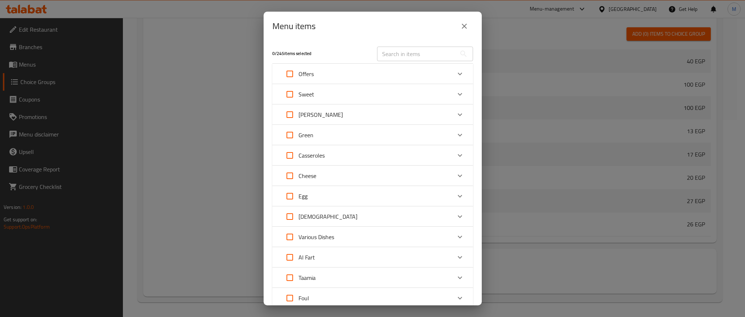
checkbox input "true"
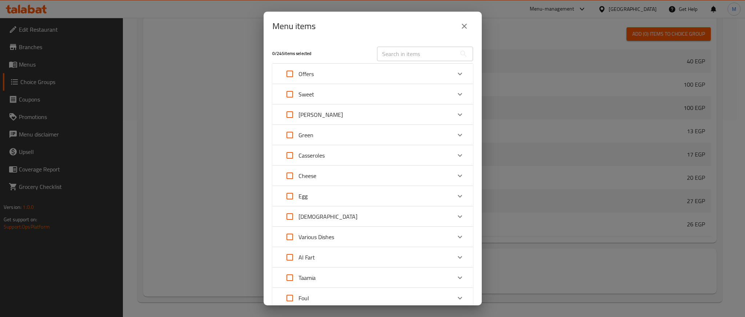
checkbox input "true"
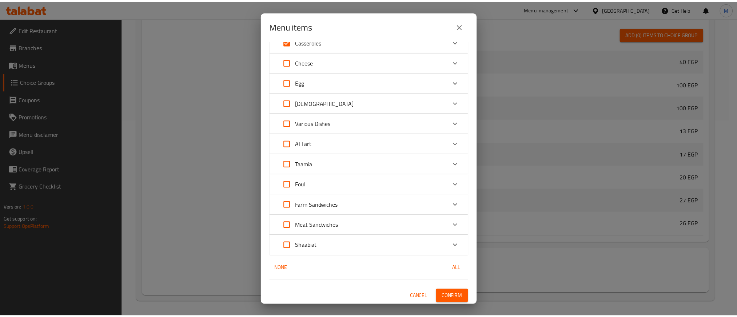
scroll to position [114, 0]
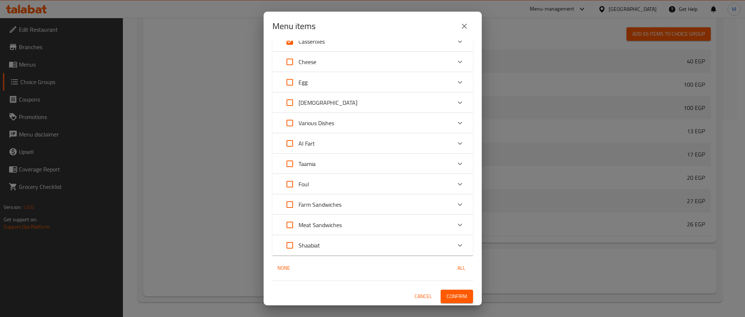
click at [453, 302] on button "Confirm" at bounding box center [457, 296] width 32 height 13
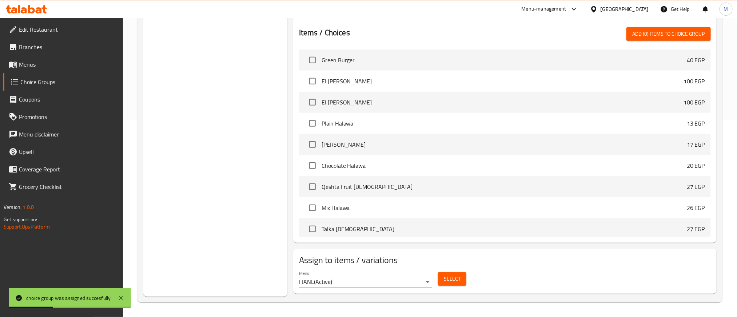
click at [36, 64] on span "Menus" at bounding box center [68, 64] width 98 height 9
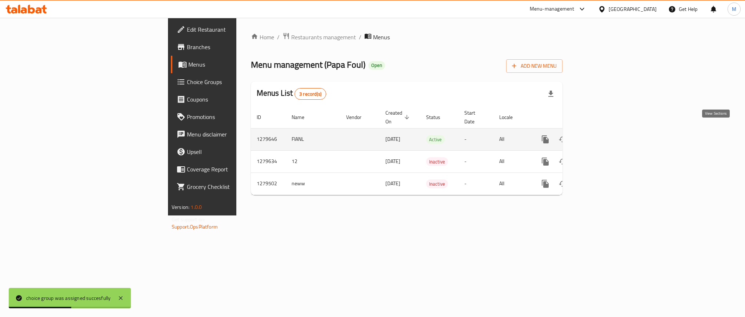
click at [607, 131] on link "enhanced table" at bounding box center [597, 139] width 17 height 17
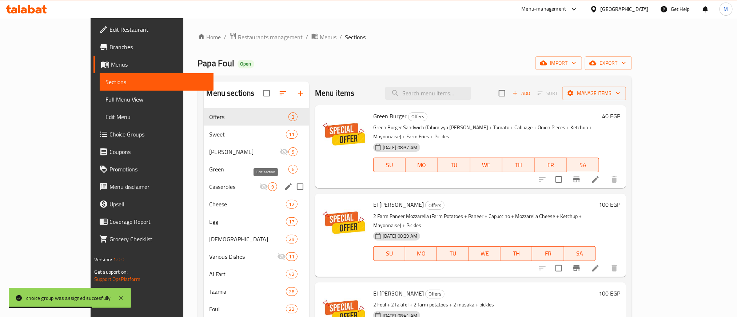
click at [283, 187] on button "edit" at bounding box center [288, 186] width 11 height 11
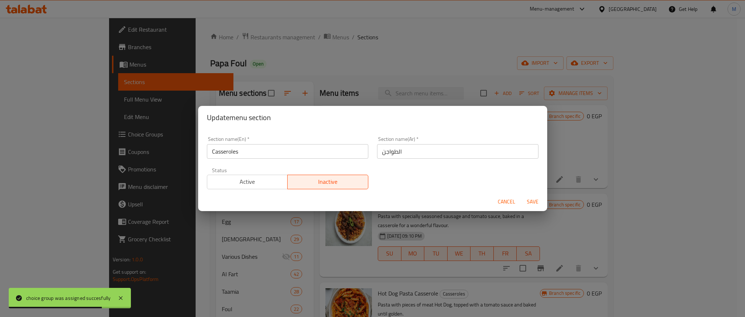
drag, startPoint x: 252, startPoint y: 182, endPoint x: 434, endPoint y: 186, distance: 182.3
click at [254, 182] on span "Active" at bounding box center [247, 181] width 75 height 11
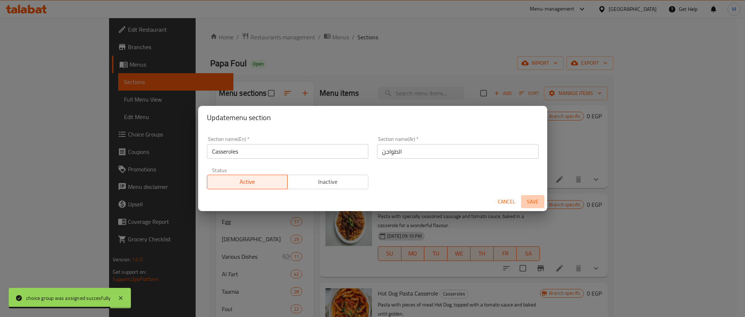
click at [534, 200] on span "Save" at bounding box center [532, 201] width 17 height 9
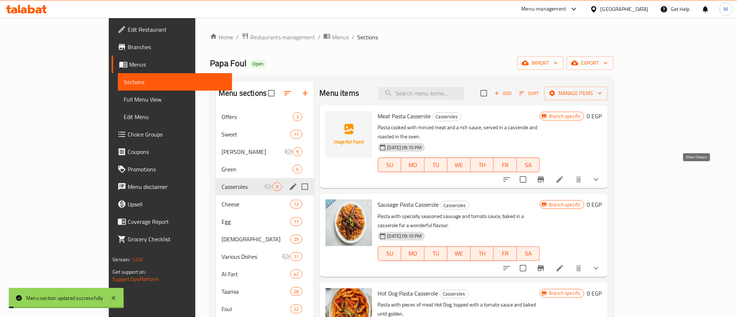
click at [601, 175] on icon "show more" at bounding box center [596, 179] width 9 height 9
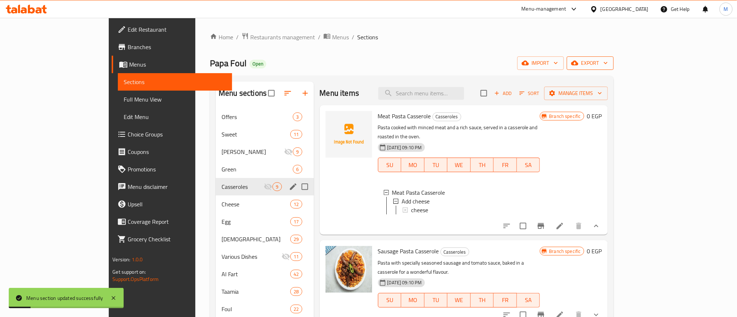
click at [608, 61] on span "export" at bounding box center [590, 63] width 35 height 9
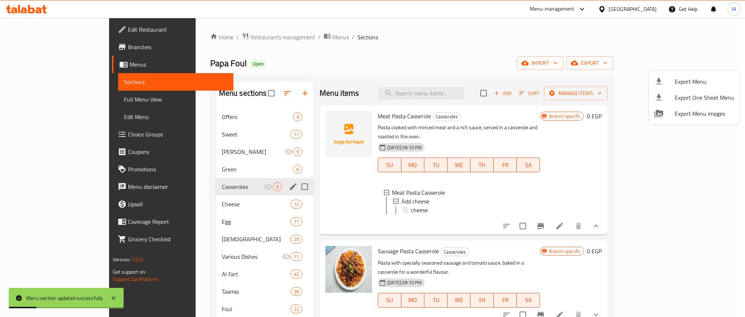
click at [666, 82] on div at bounding box center [665, 81] width 20 height 9
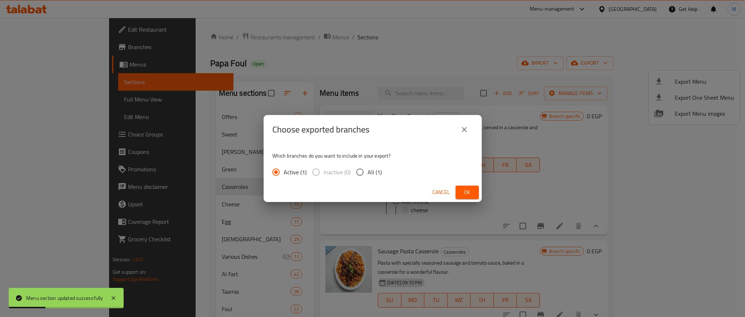
click at [477, 191] on button "Ok" at bounding box center [467, 192] width 23 height 13
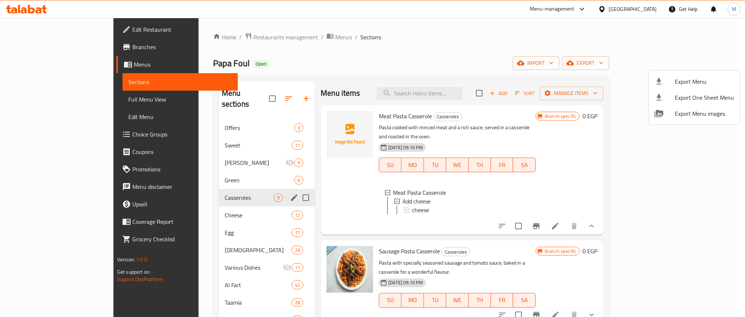
click at [35, 9] on div at bounding box center [372, 158] width 745 height 317
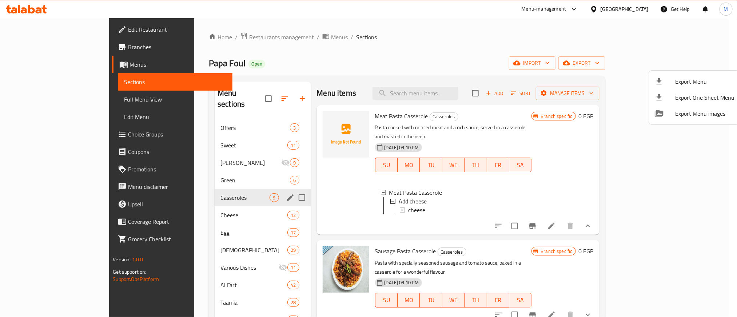
click at [35, 9] on icon at bounding box center [26, 9] width 41 height 9
